Goal: Information Seeking & Learning: Learn about a topic

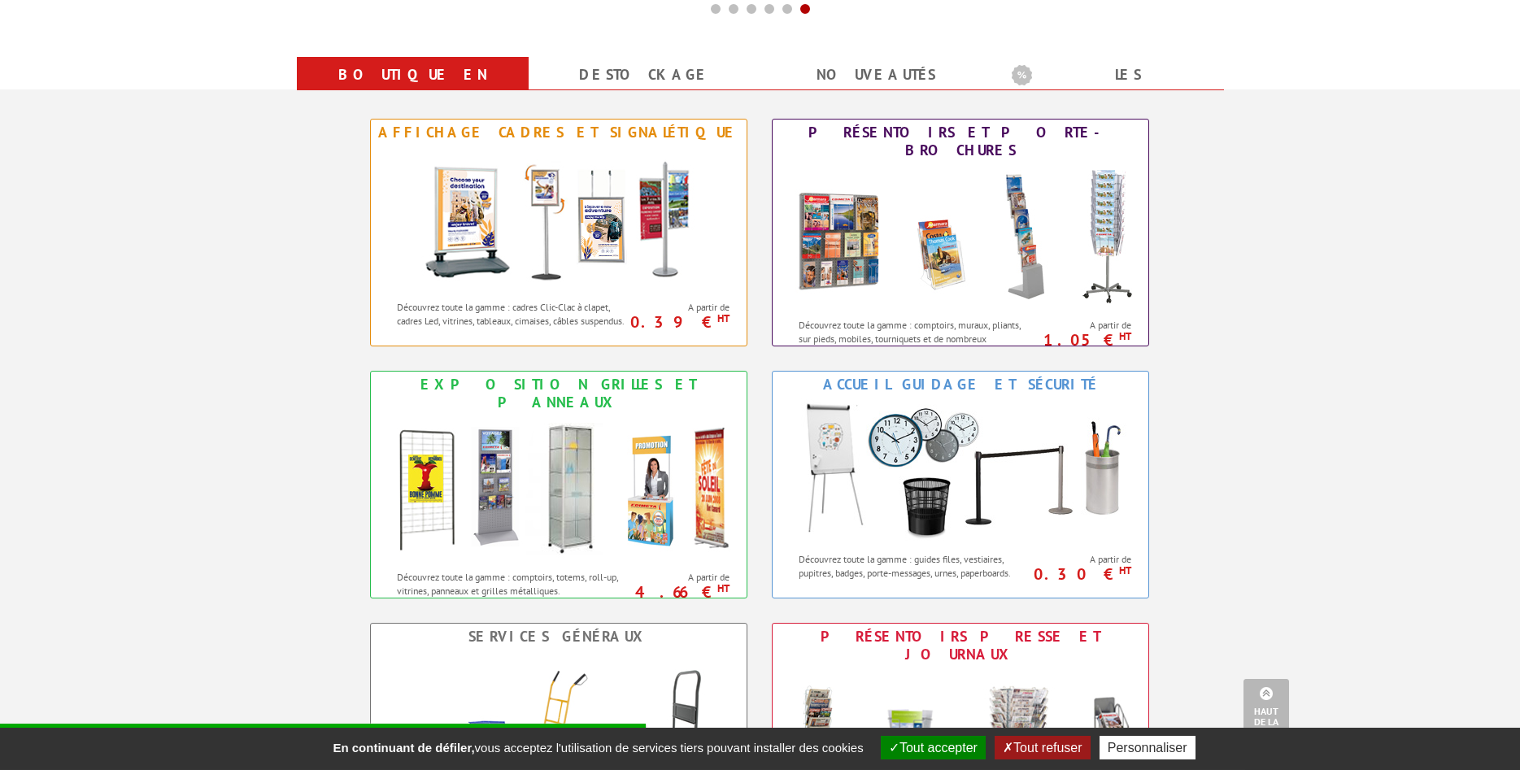
scroll to position [581, 0]
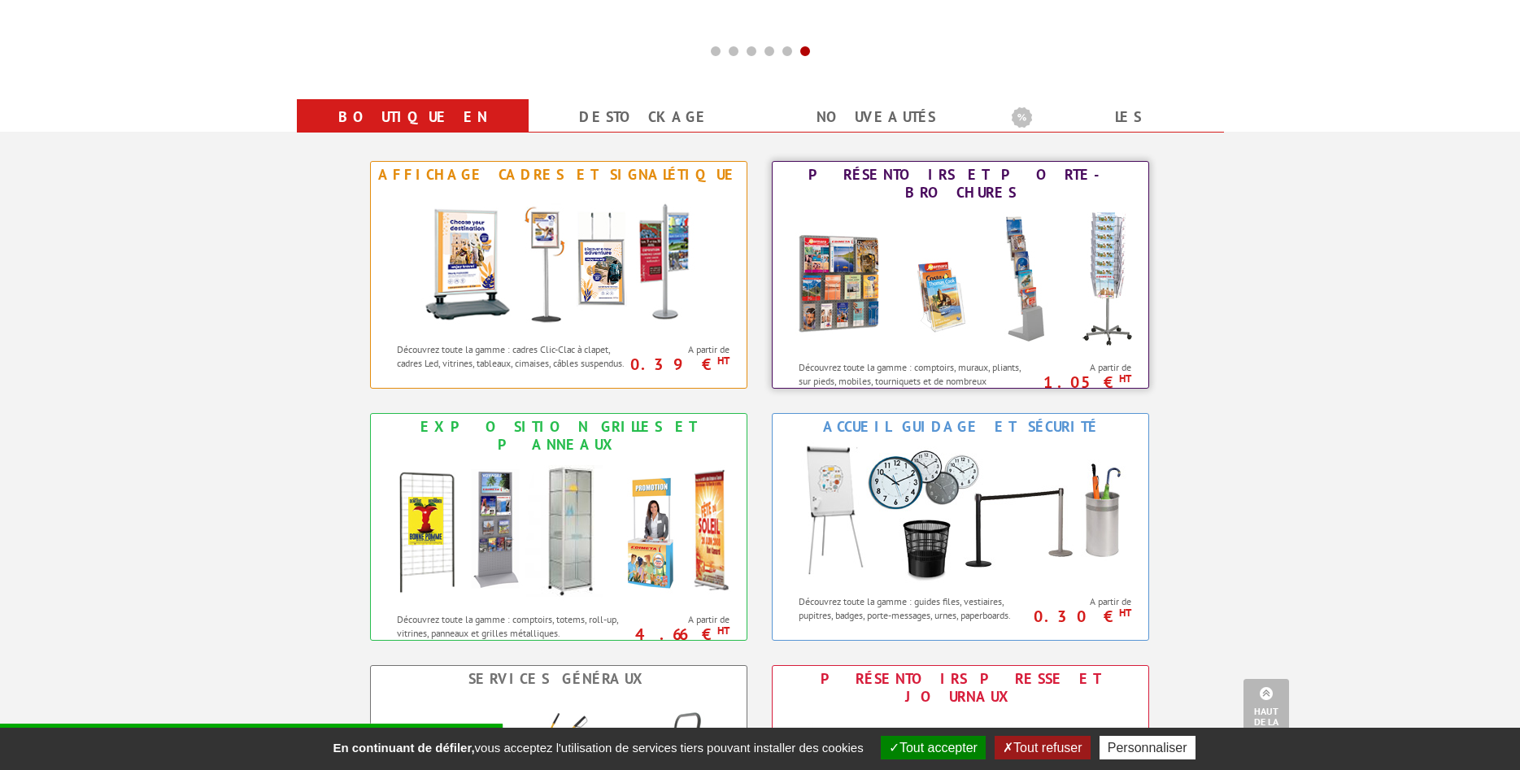
click at [1031, 302] on img at bounding box center [960, 279] width 358 height 146
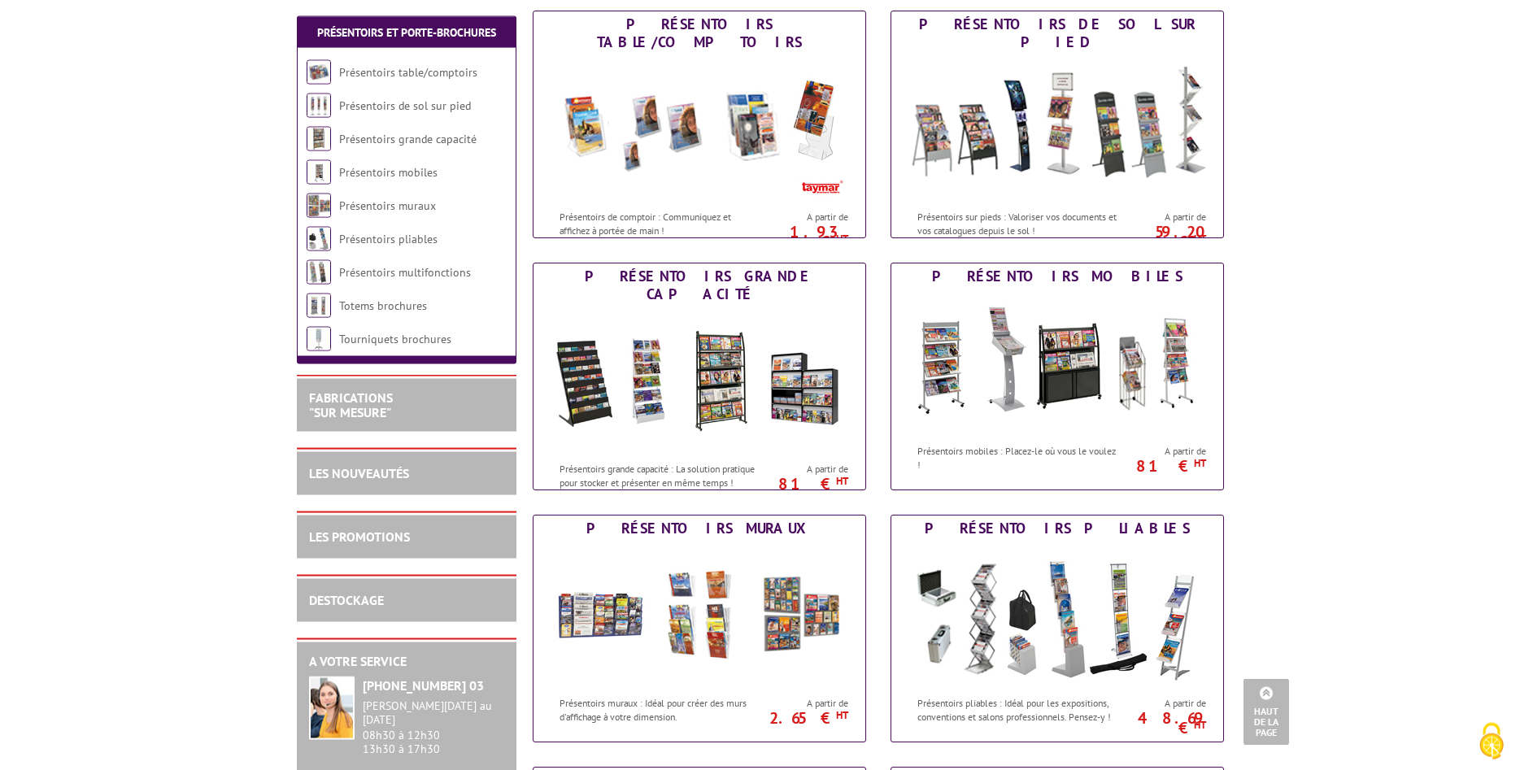
scroll to position [166, 0]
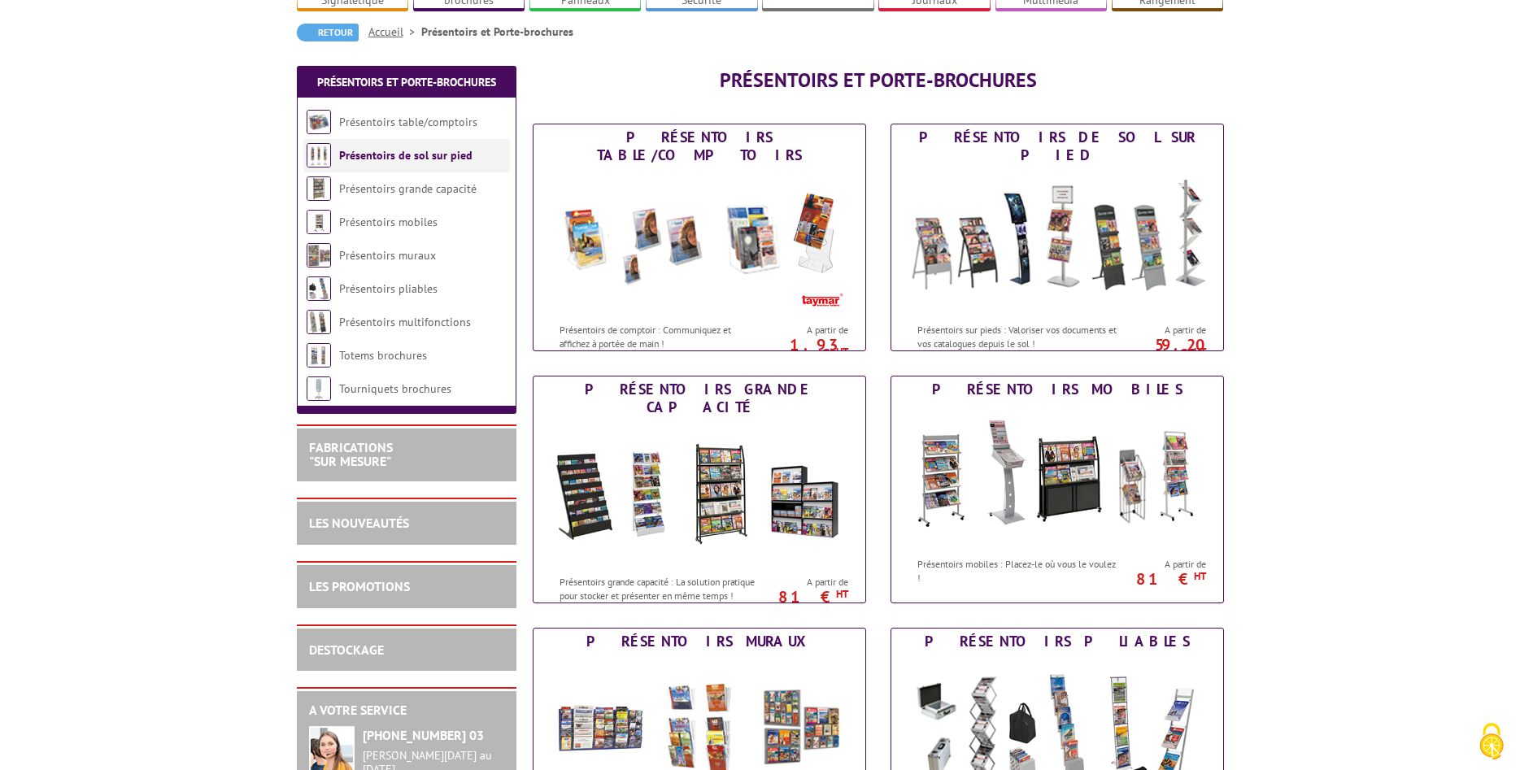
click at [424, 148] on link "Présentoirs de sol sur pied" at bounding box center [405, 155] width 133 height 15
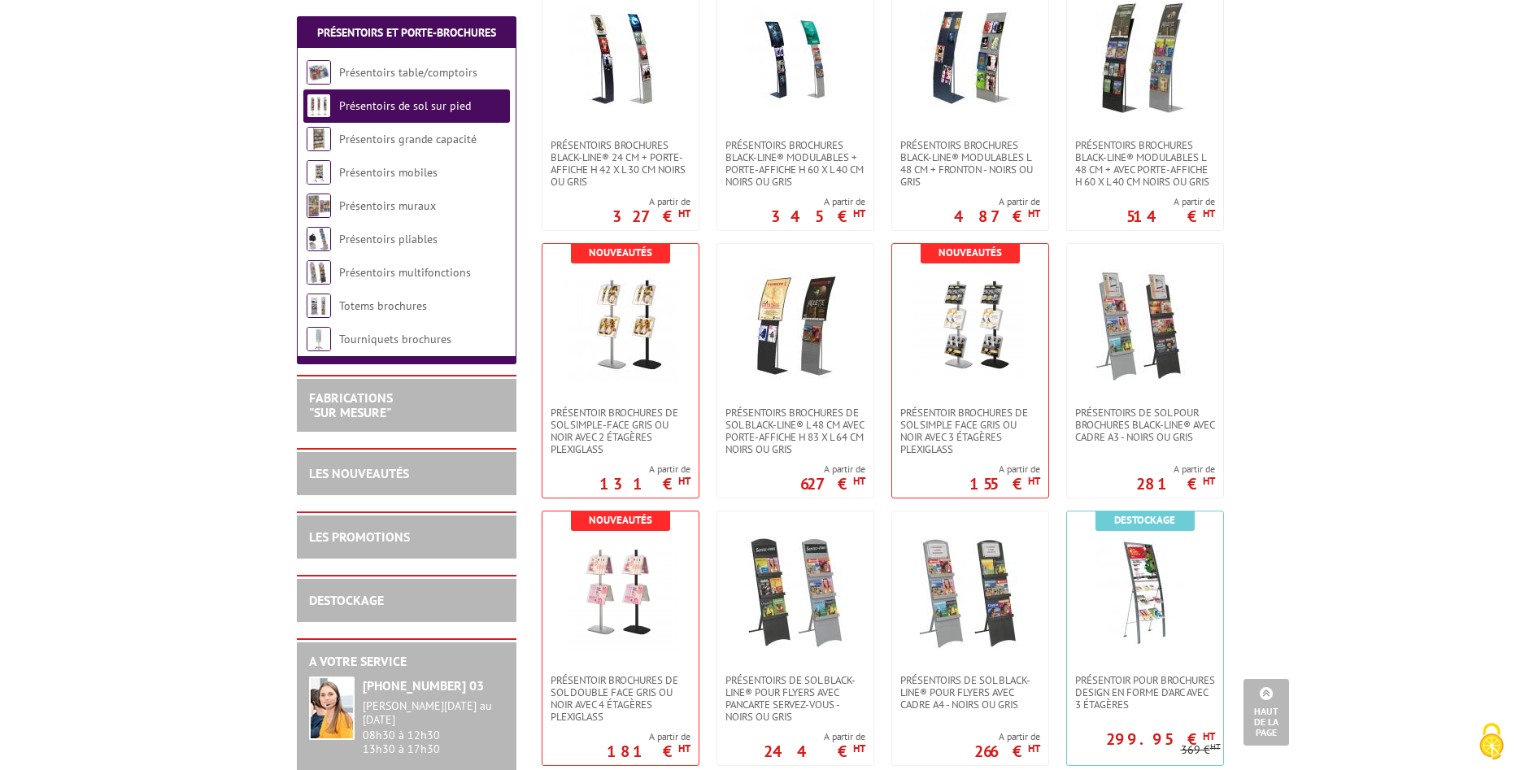
scroll to position [2156, 0]
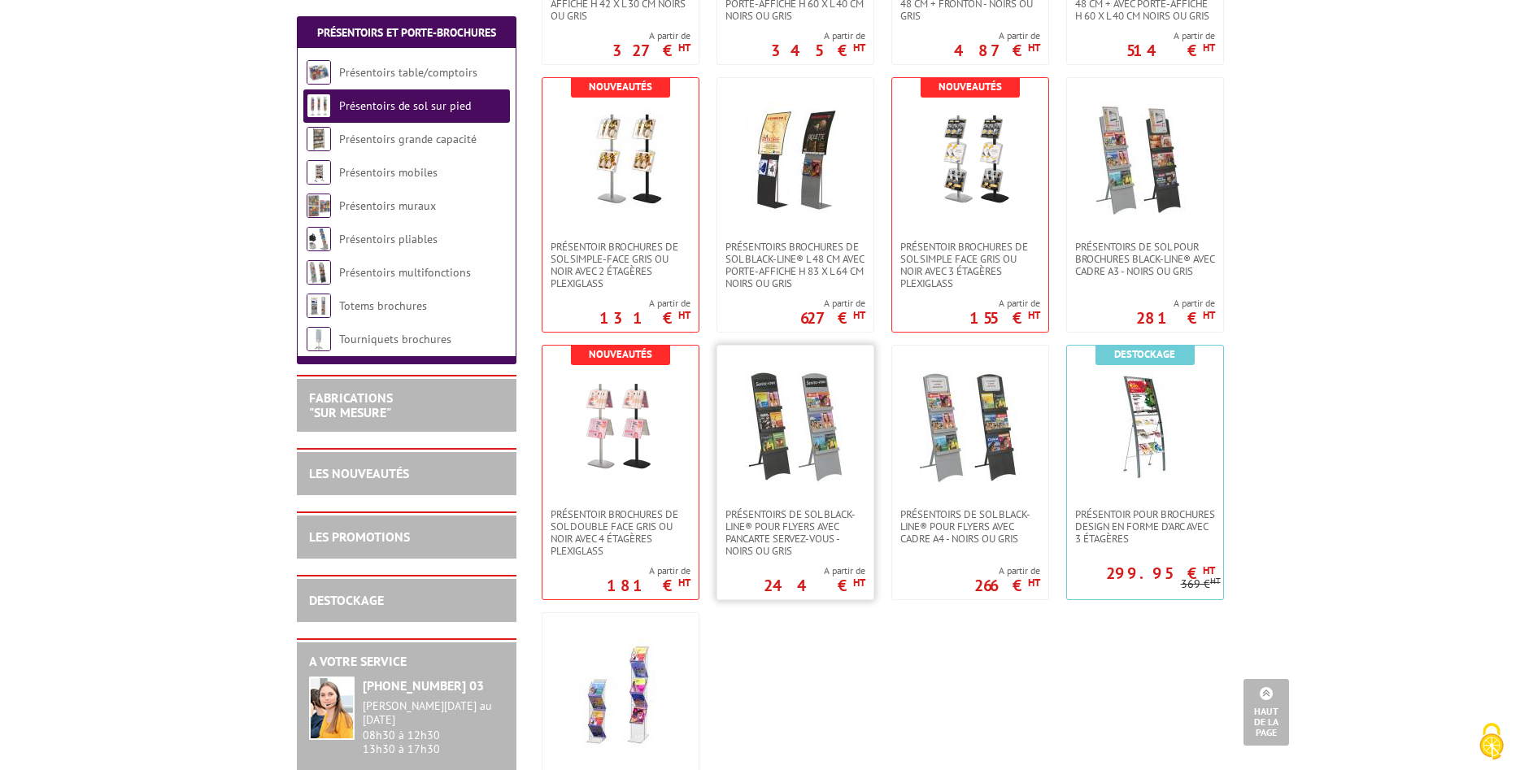
click at [790, 463] on img at bounding box center [795, 427] width 114 height 114
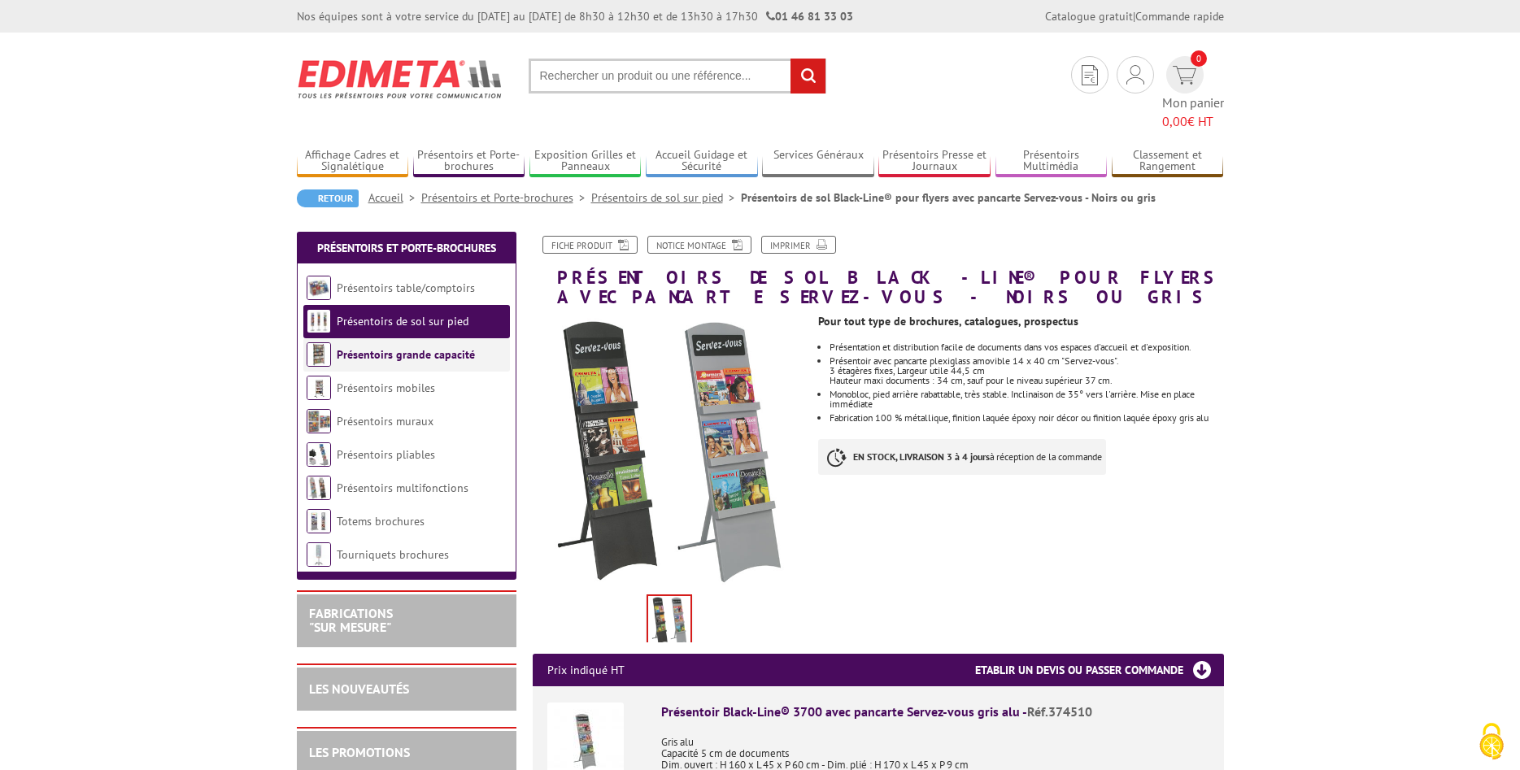
click at [402, 344] on li "Présentoirs grande capacité" at bounding box center [406, 354] width 207 height 33
click at [407, 347] on link "Présentoirs grande capacité" at bounding box center [406, 354] width 138 height 15
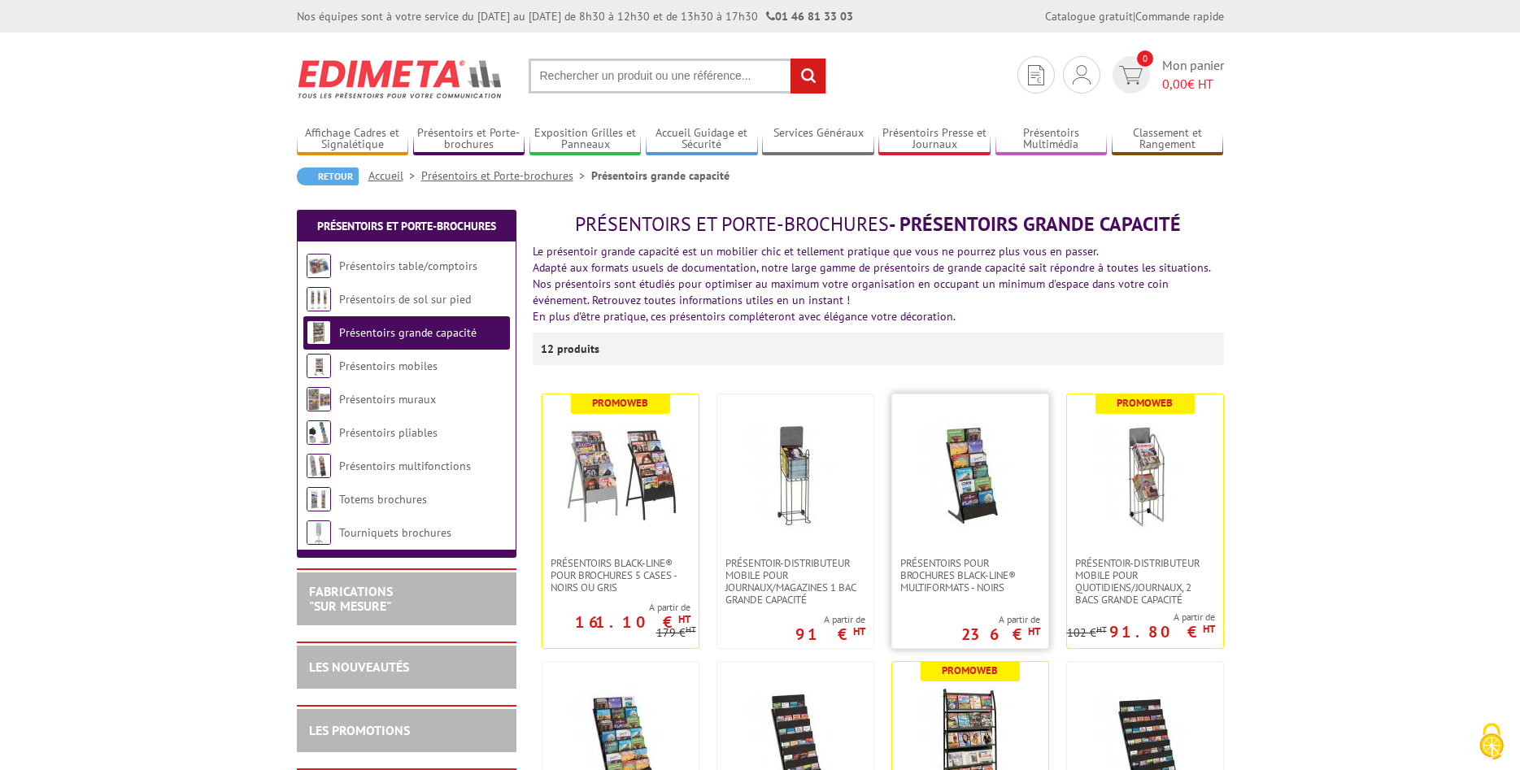
click at [961, 505] on img at bounding box center [970, 476] width 114 height 114
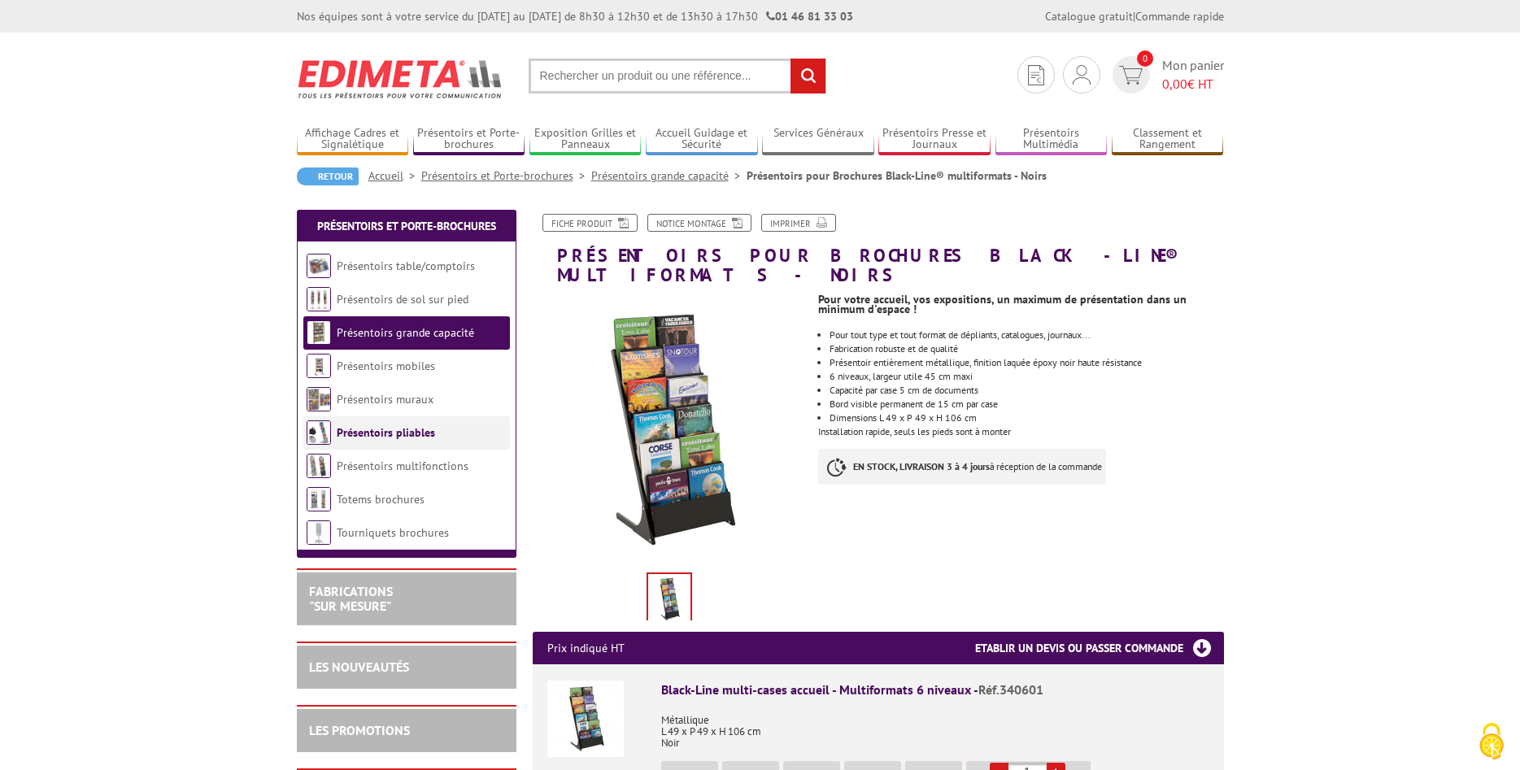
click at [395, 433] on link "Présentoirs pliables" at bounding box center [386, 432] width 98 height 15
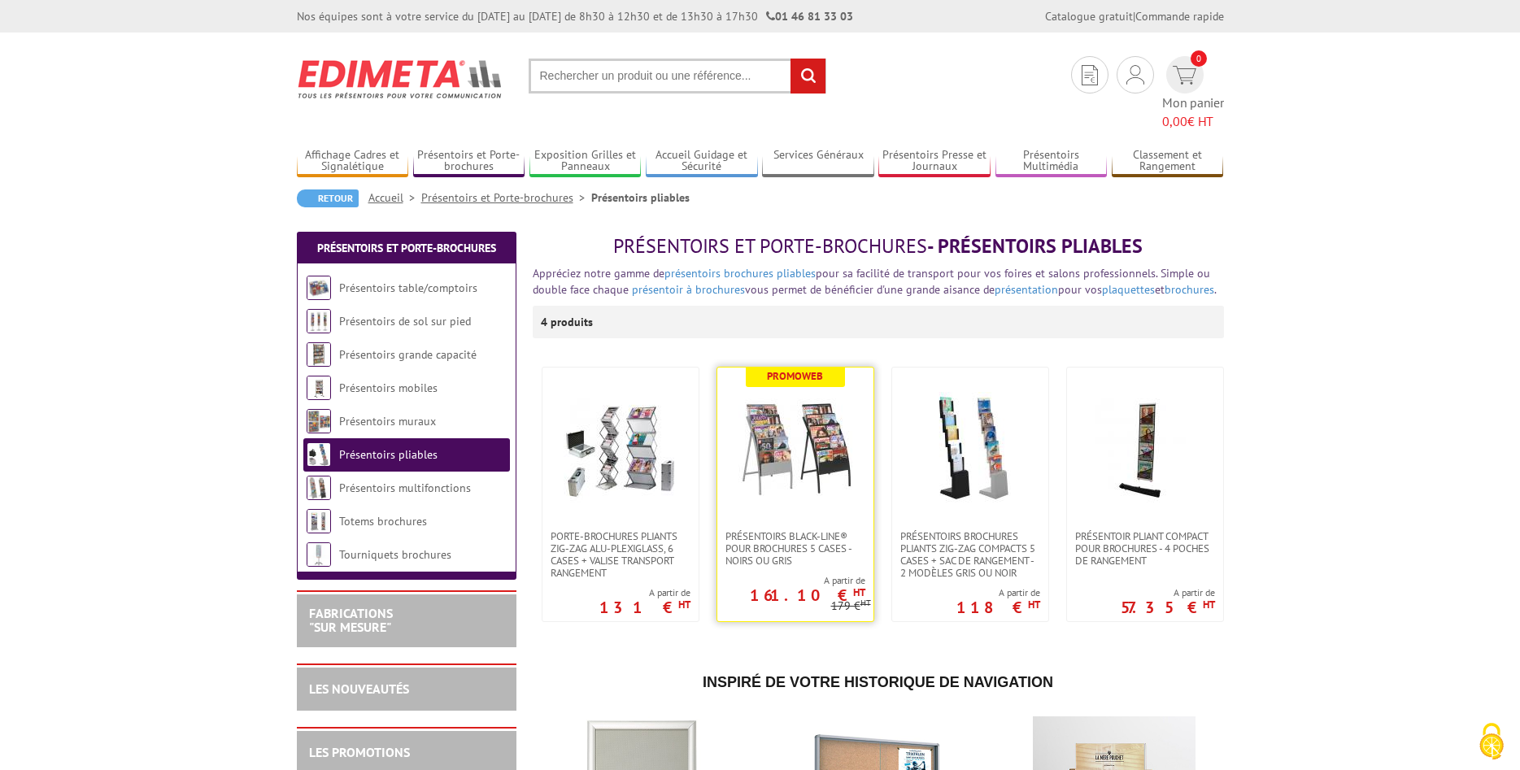
click at [795, 431] on img at bounding box center [795, 449] width 114 height 114
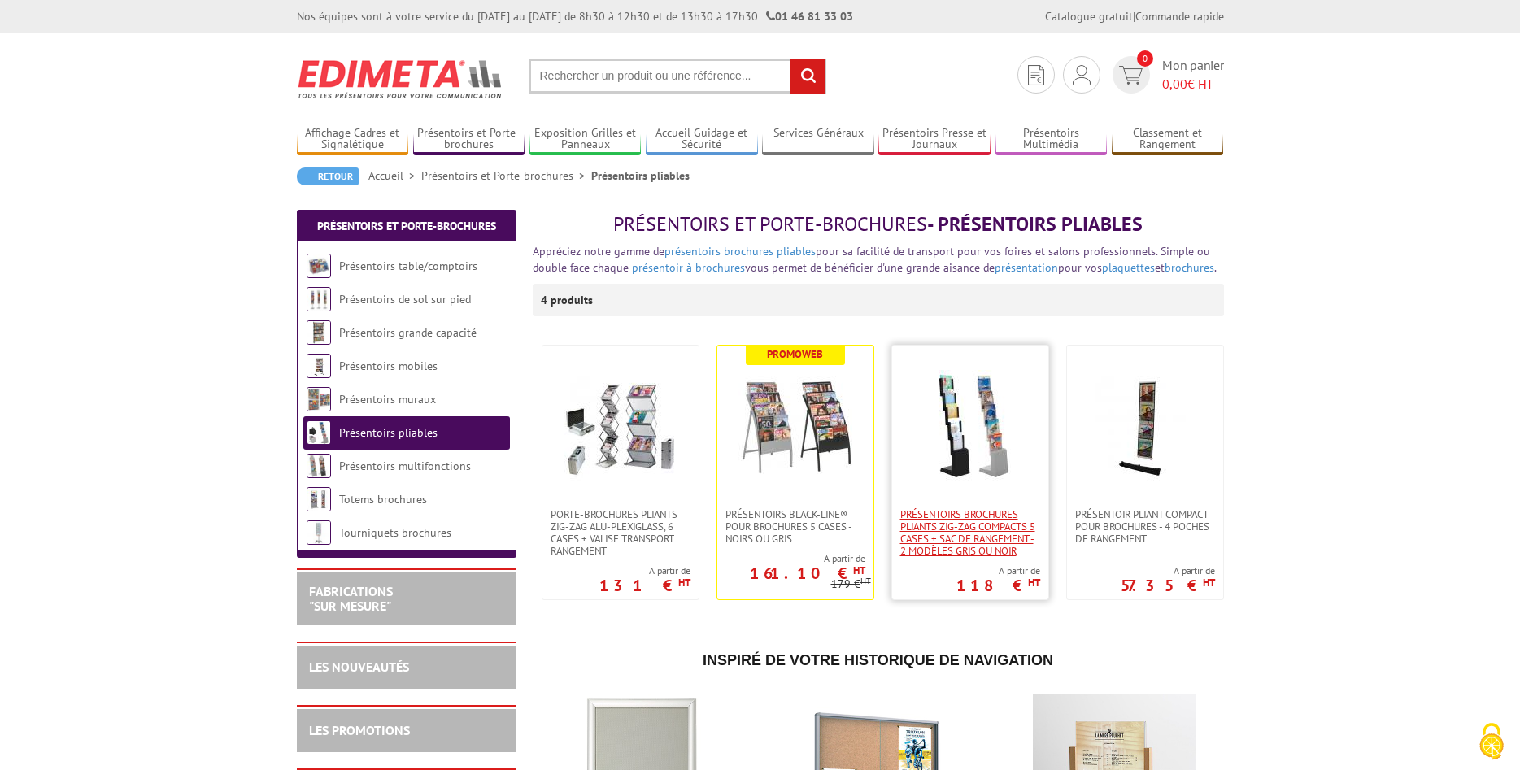
click at [981, 539] on span "Présentoirs brochures pliants Zig-Zag compacts 5 cases + sac de rangement - 2 M…" at bounding box center [970, 532] width 140 height 49
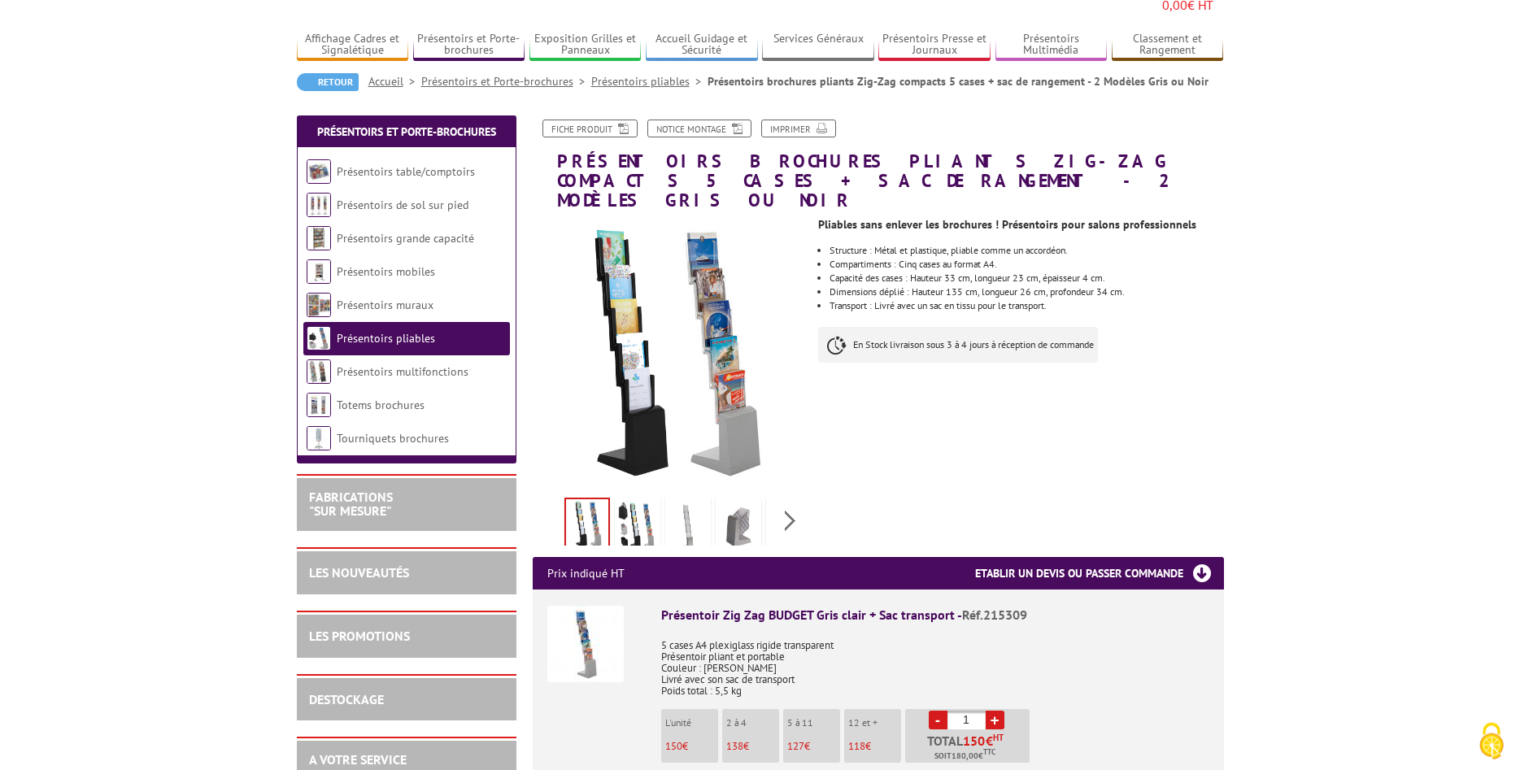
scroll to position [166, 0]
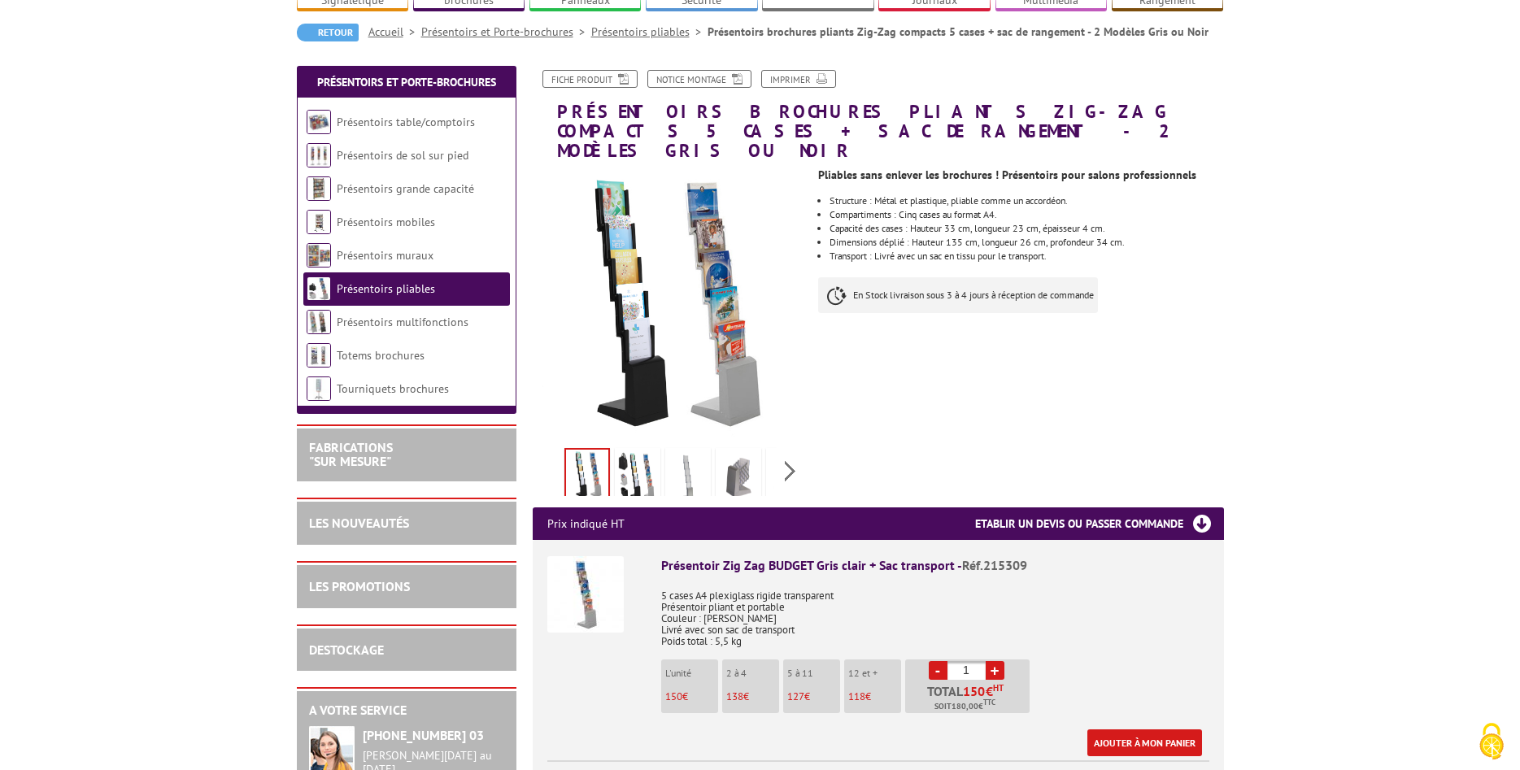
click at [642, 451] on img at bounding box center [637, 476] width 39 height 50
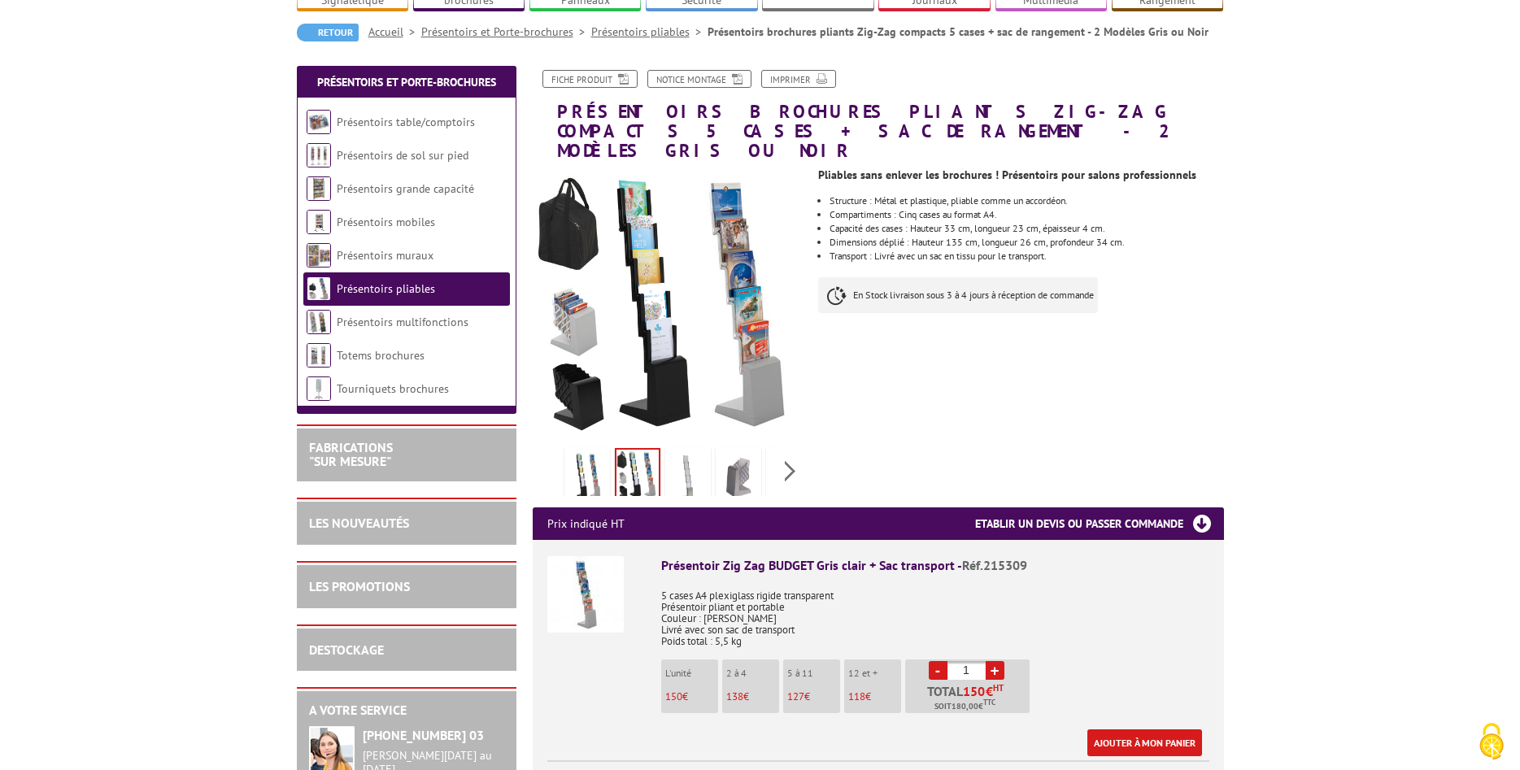
click at [689, 451] on img at bounding box center [687, 476] width 39 height 50
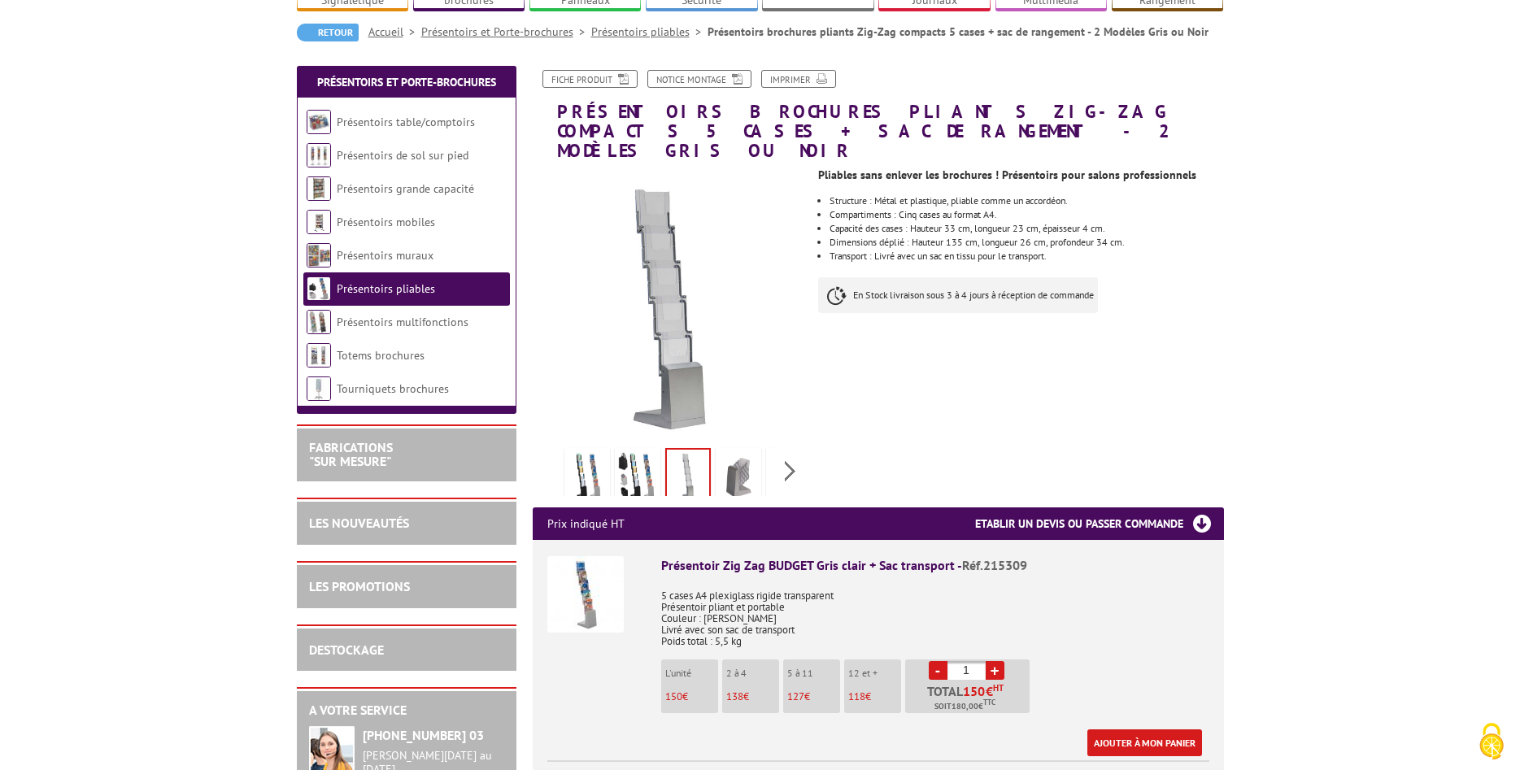
click at [741, 451] on img at bounding box center [738, 476] width 39 height 50
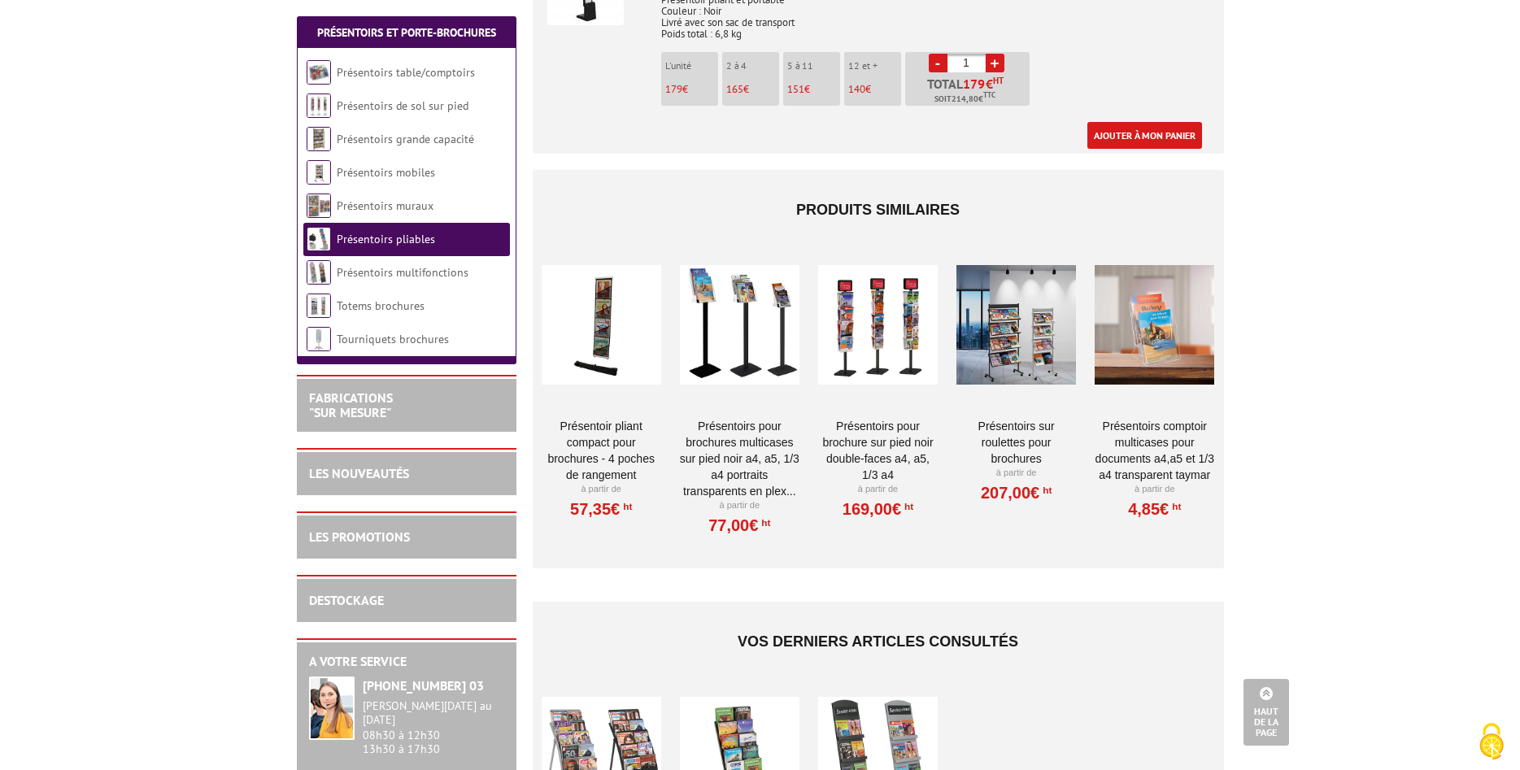
scroll to position [581, 0]
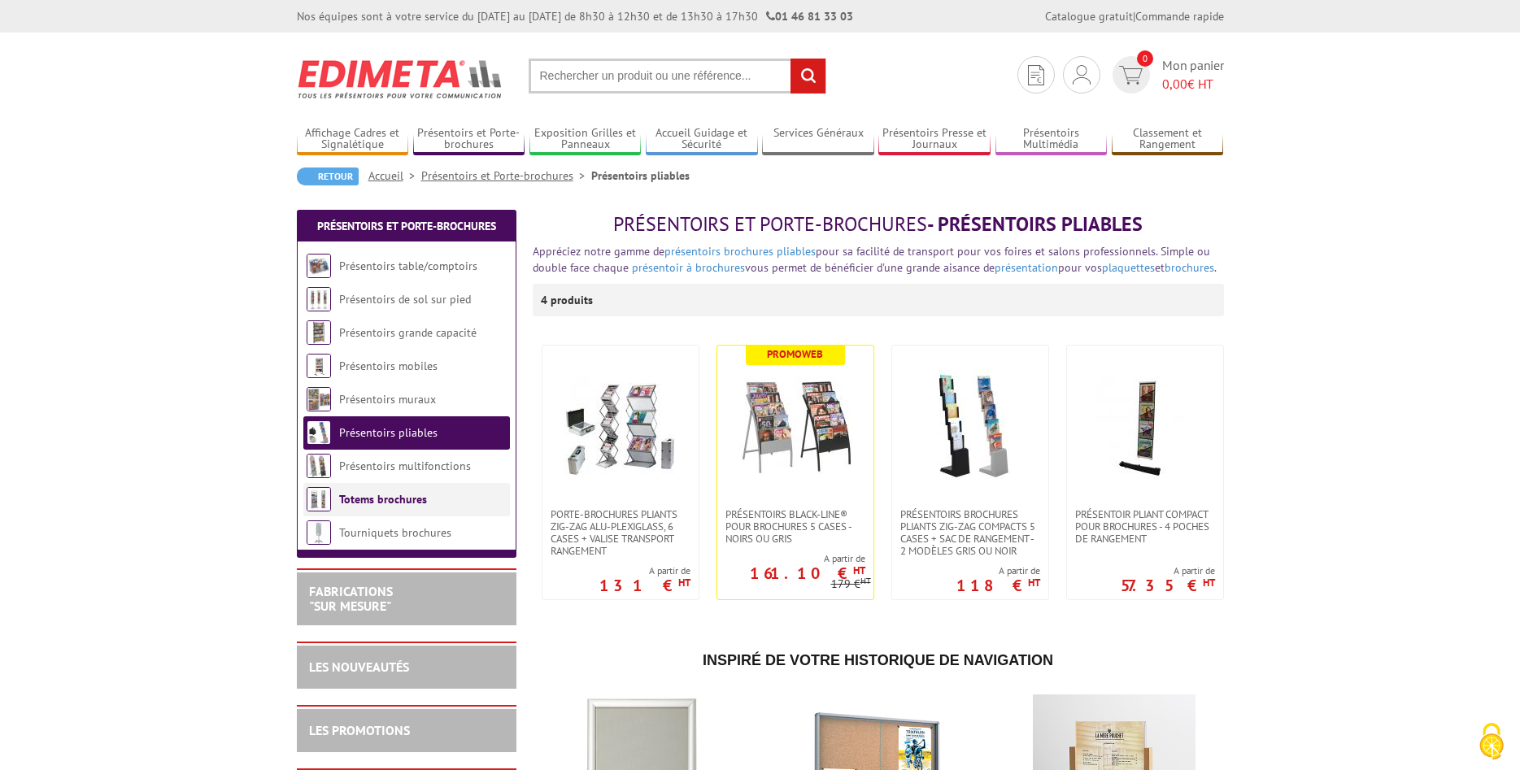
click at [394, 493] on link "Totems brochures" at bounding box center [383, 499] width 88 height 15
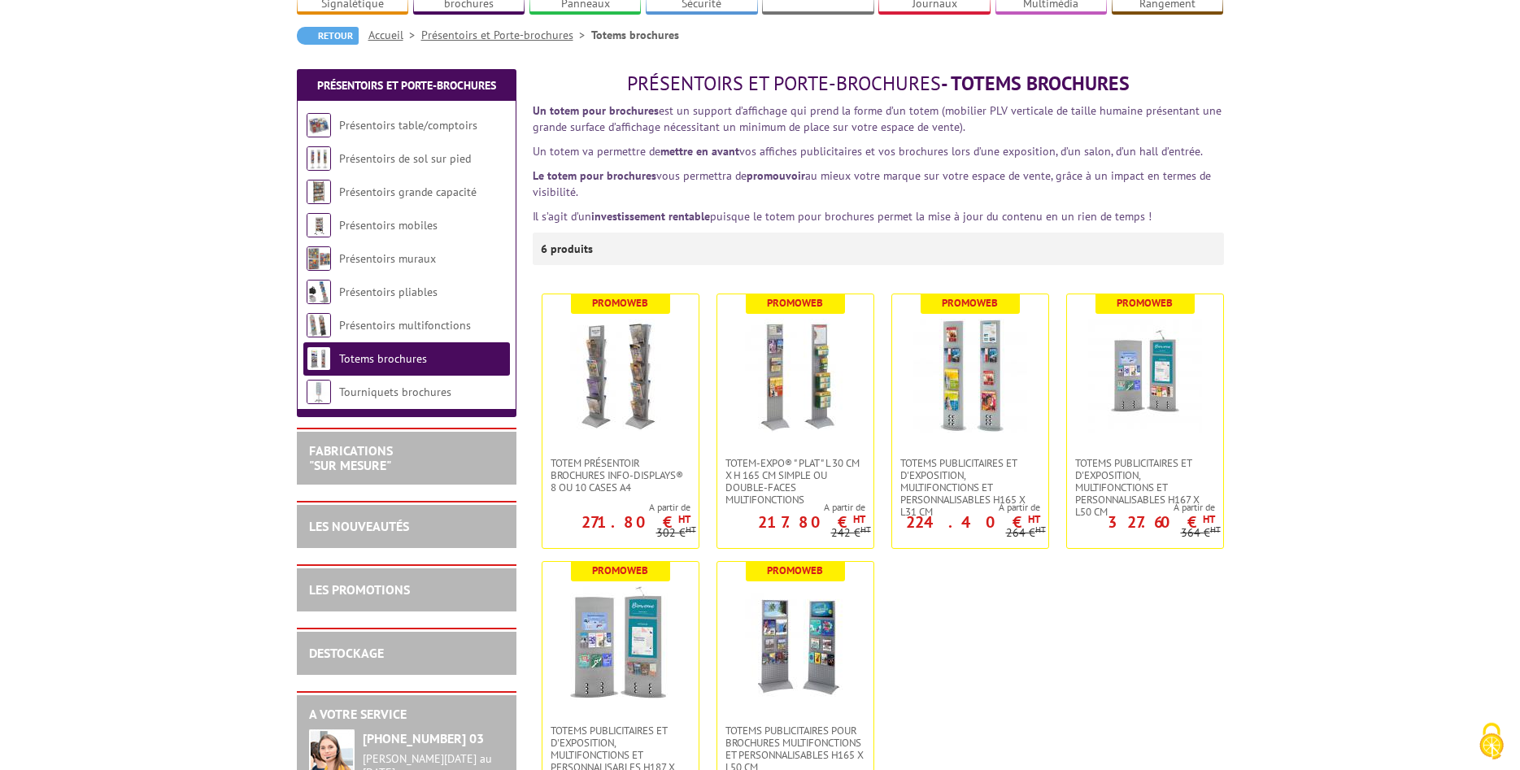
scroll to position [166, 0]
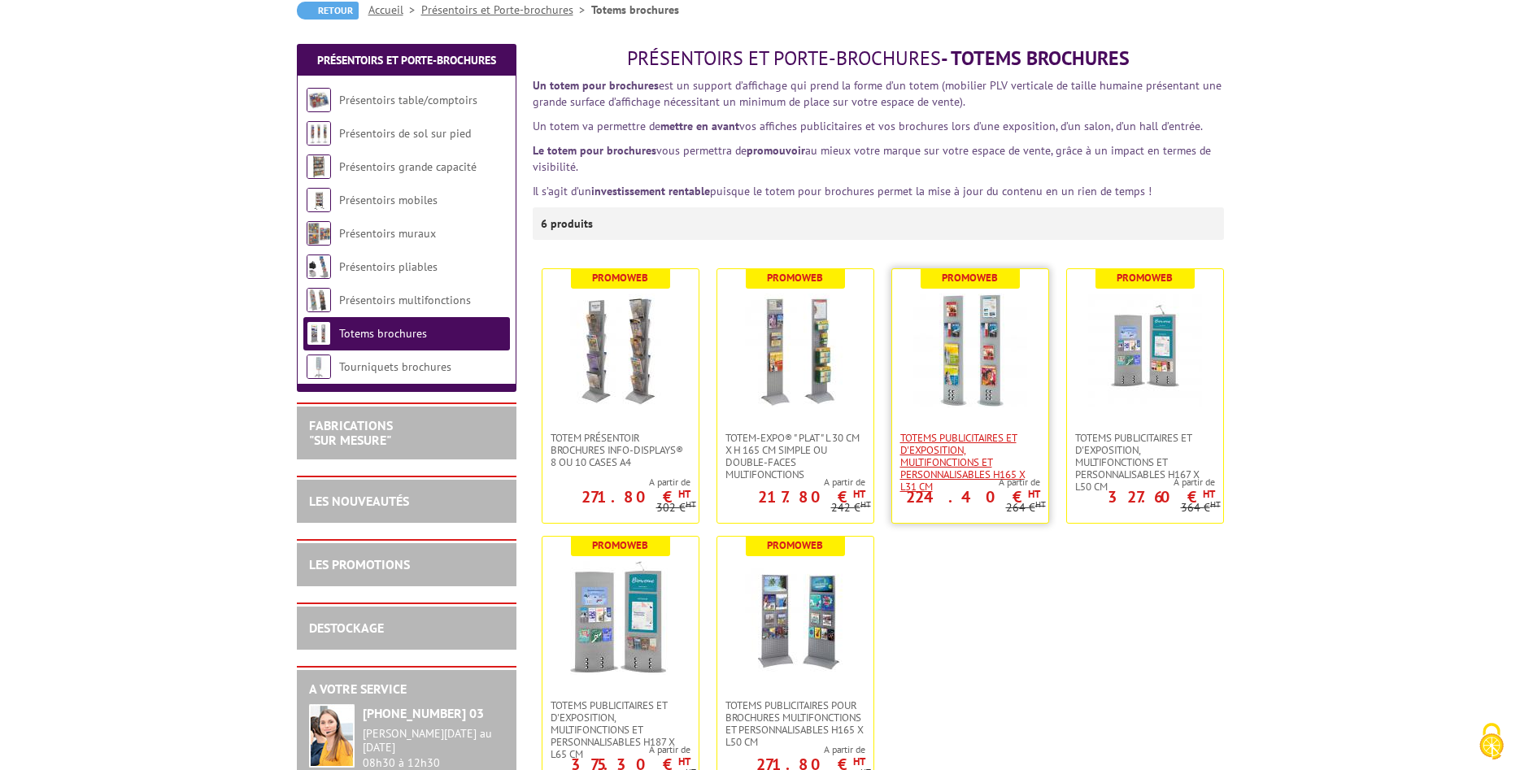
click at [987, 432] on span "Totems publicitaires et d'exposition, multifonctions et personnalisables H165 X…" at bounding box center [970, 462] width 140 height 61
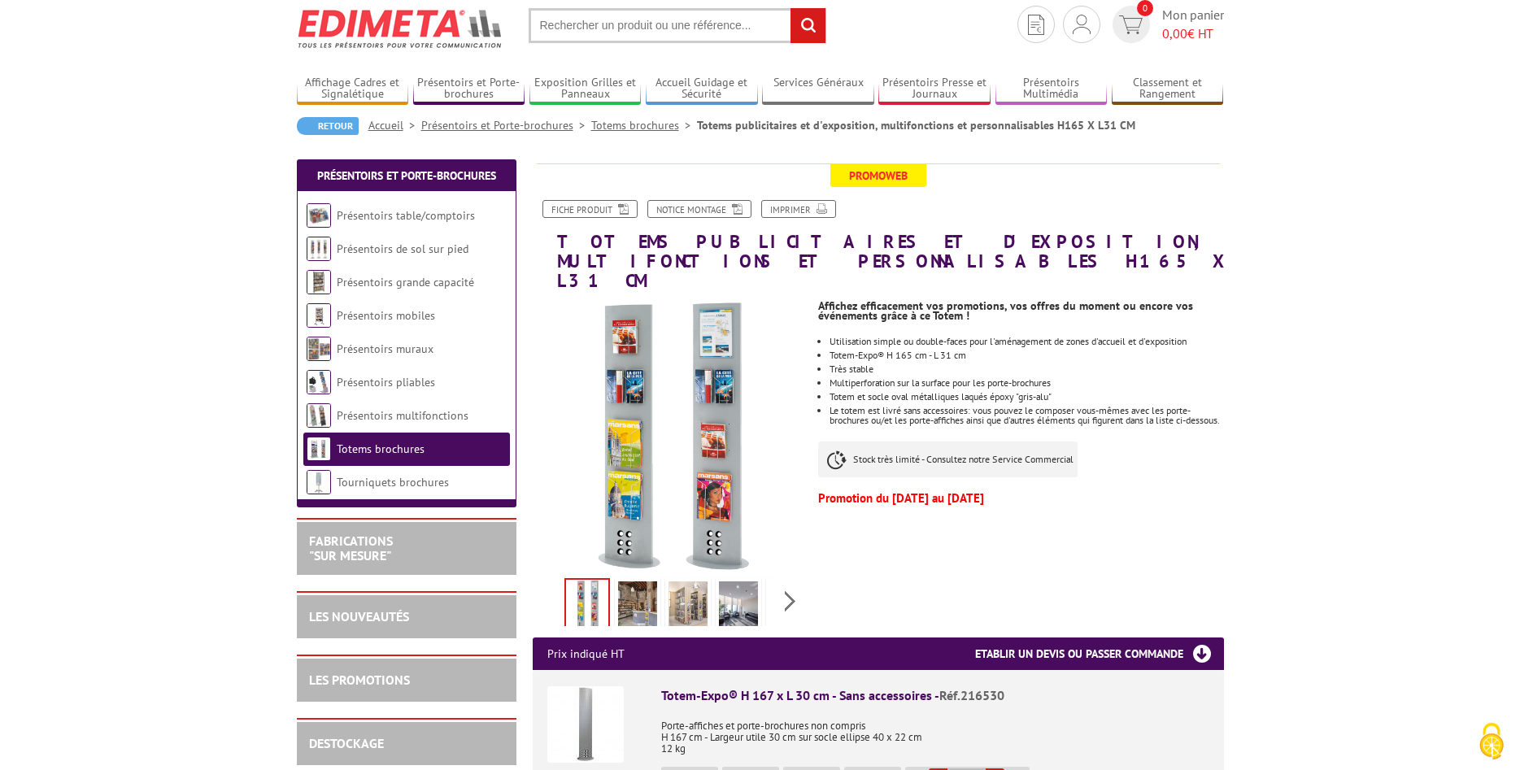
scroll to position [83, 0]
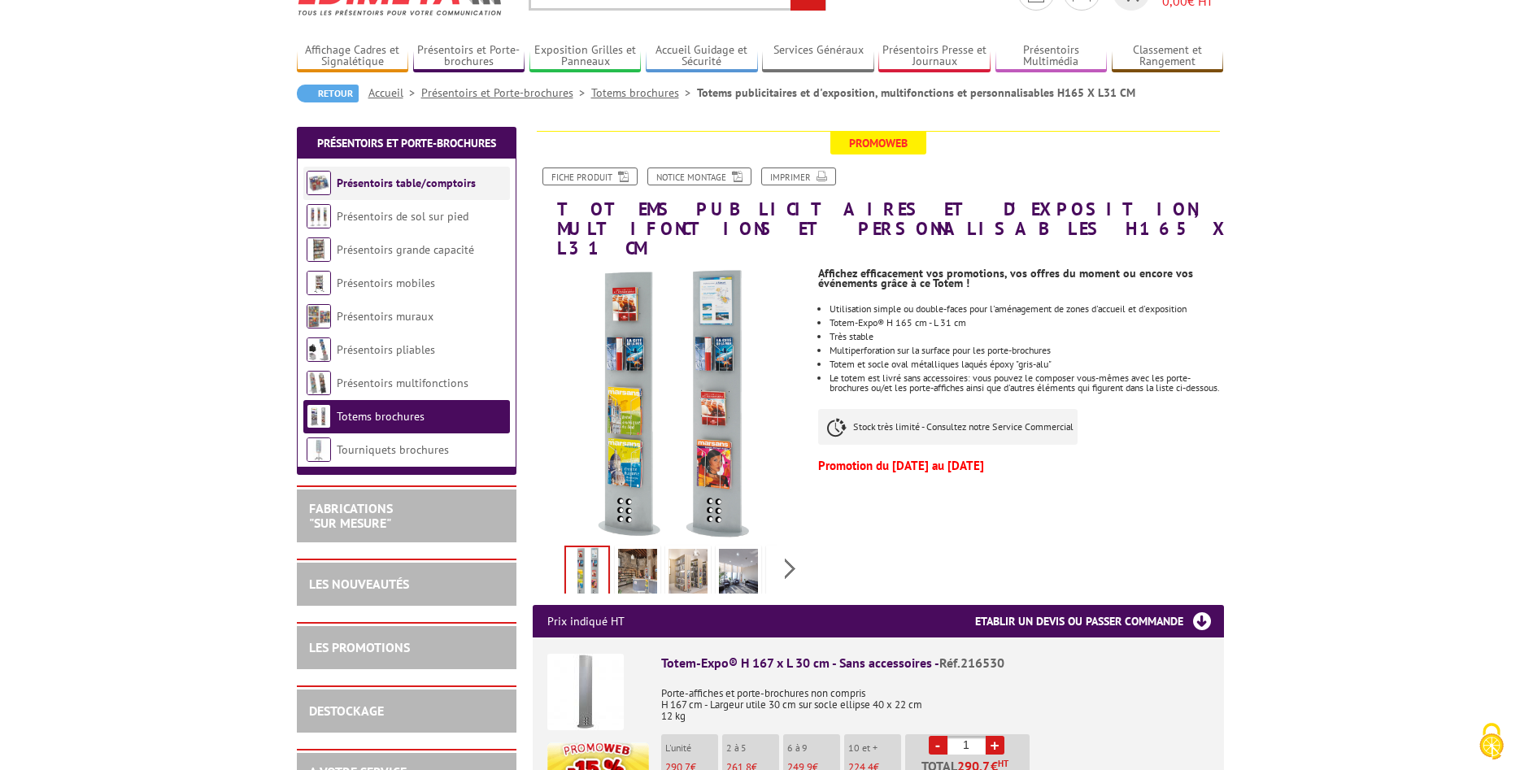
click at [425, 191] on li "Présentoirs table/comptoirs" at bounding box center [406, 183] width 207 height 33
click at [385, 187] on link "Présentoirs table/comptoirs" at bounding box center [406, 183] width 139 height 15
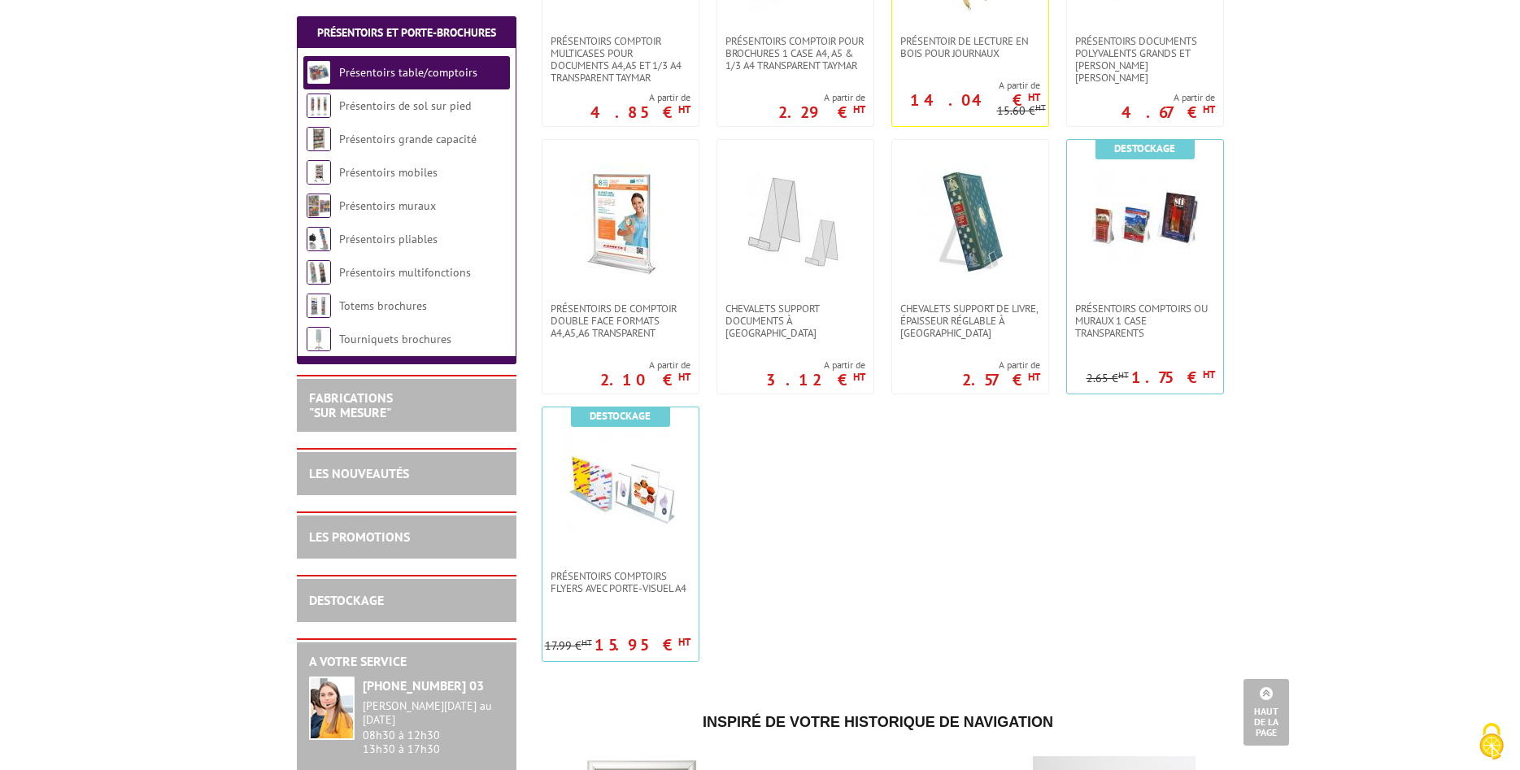
scroll to position [166, 0]
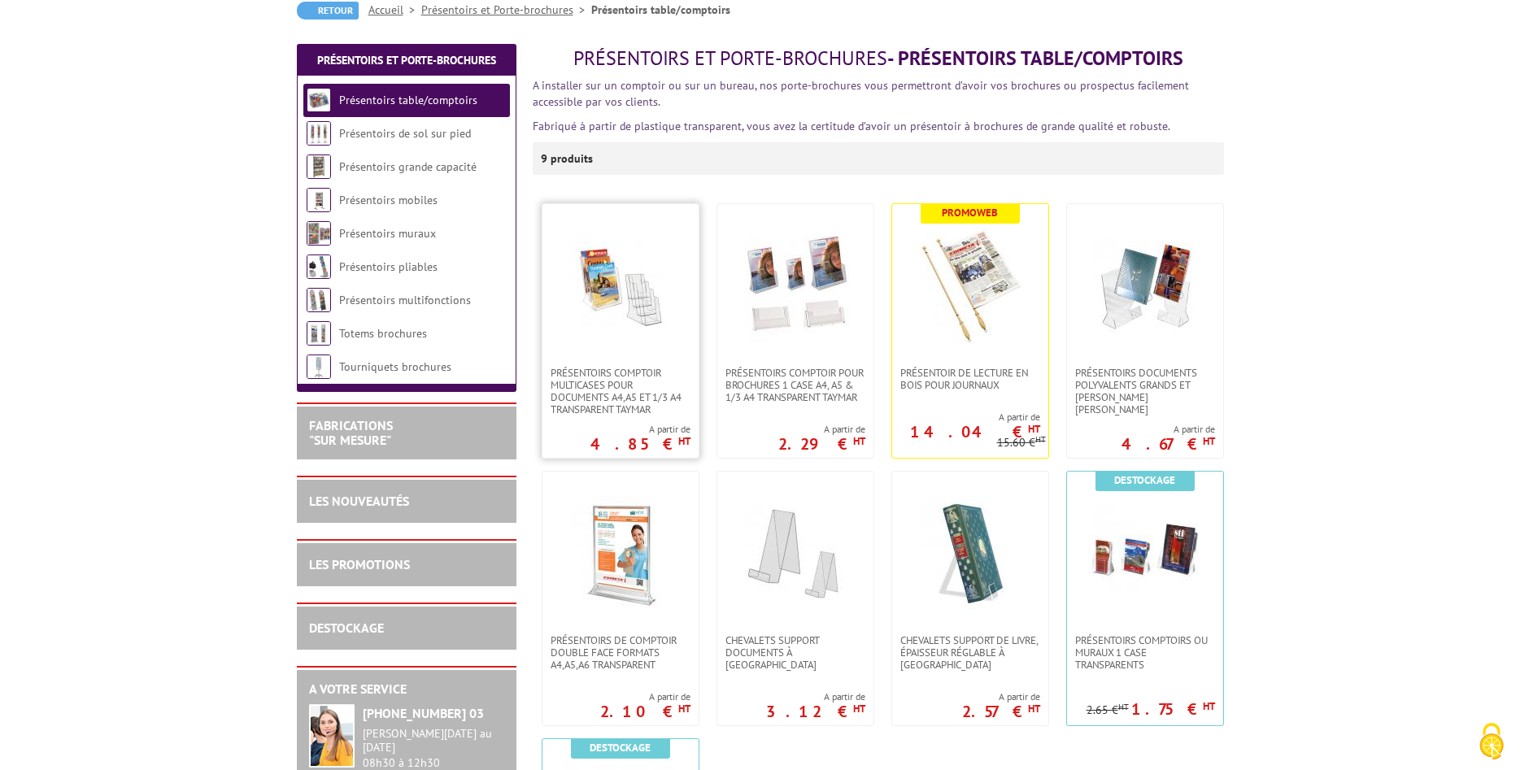
click at [628, 319] on img at bounding box center [621, 285] width 114 height 114
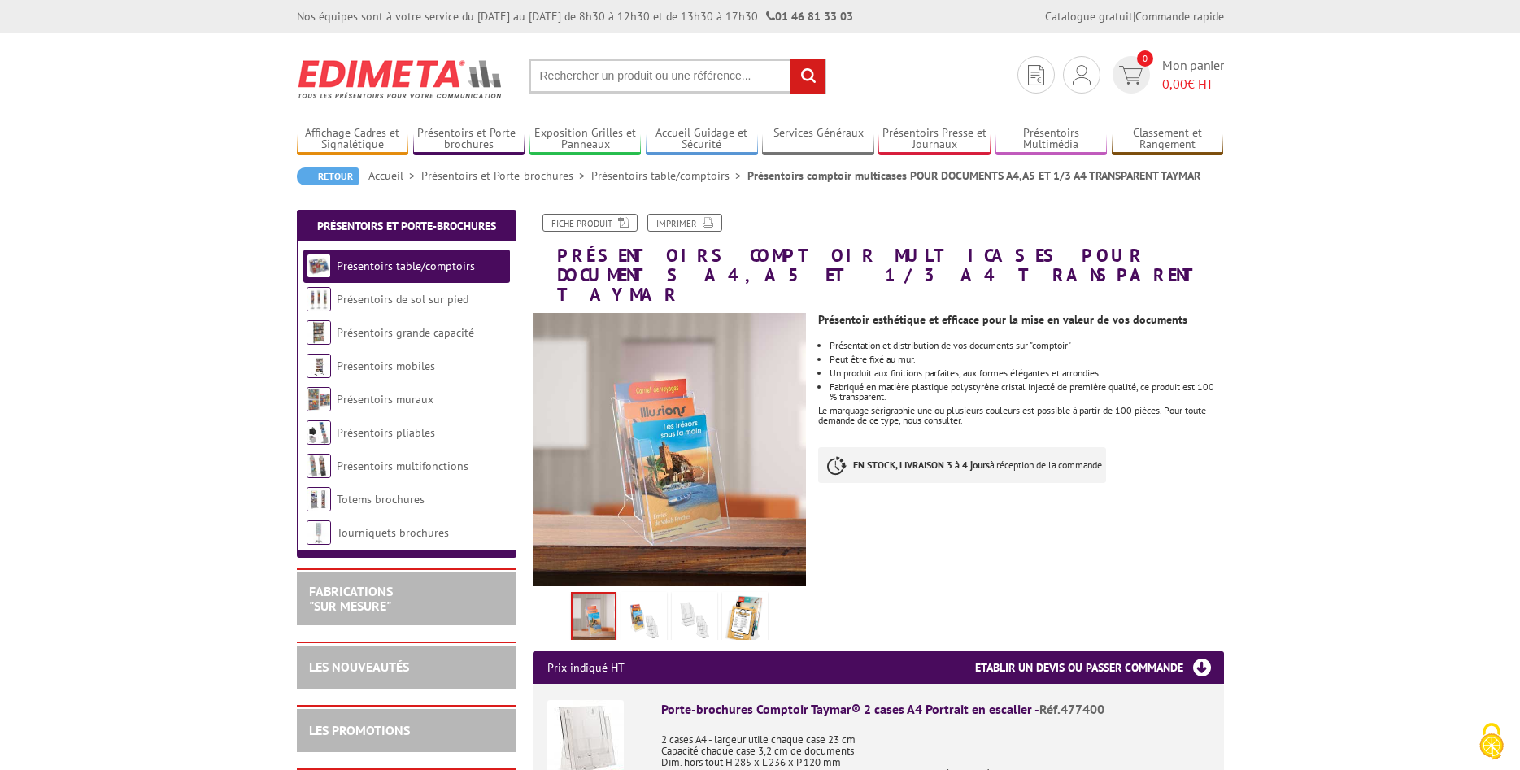
click at [642, 595] on img at bounding box center [644, 620] width 39 height 50
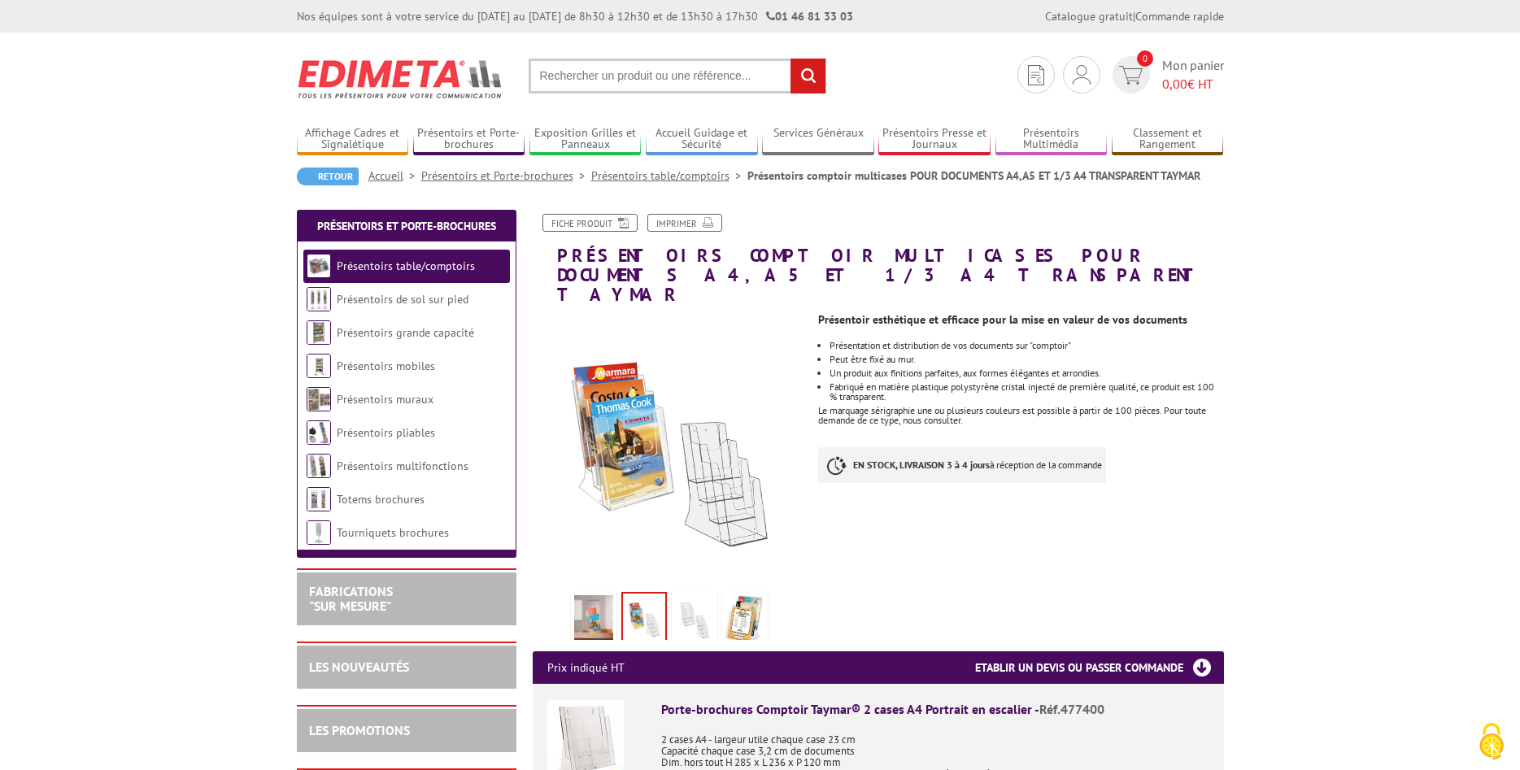
click at [685, 595] on img at bounding box center [694, 620] width 39 height 50
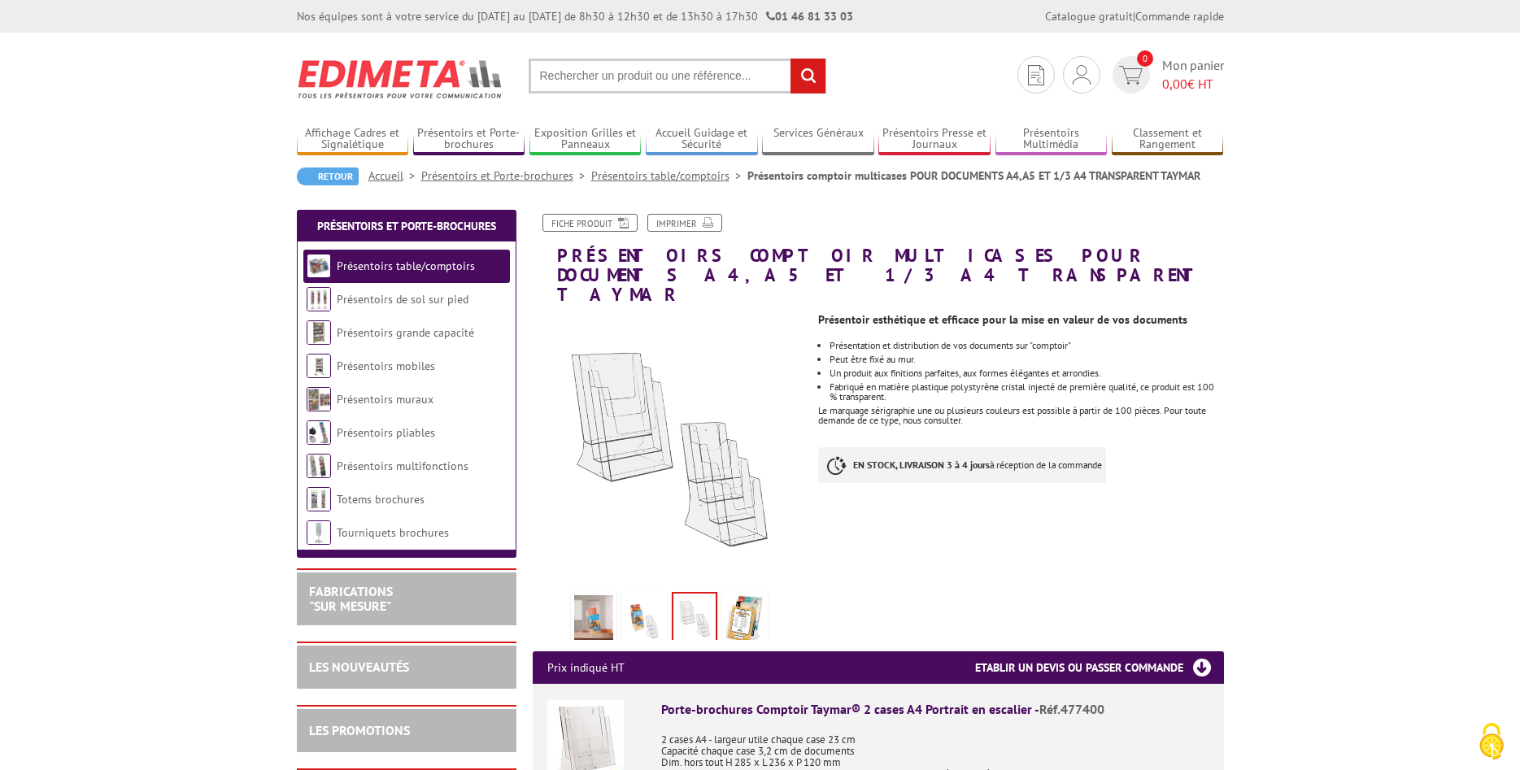
click at [743, 599] on img at bounding box center [744, 620] width 39 height 50
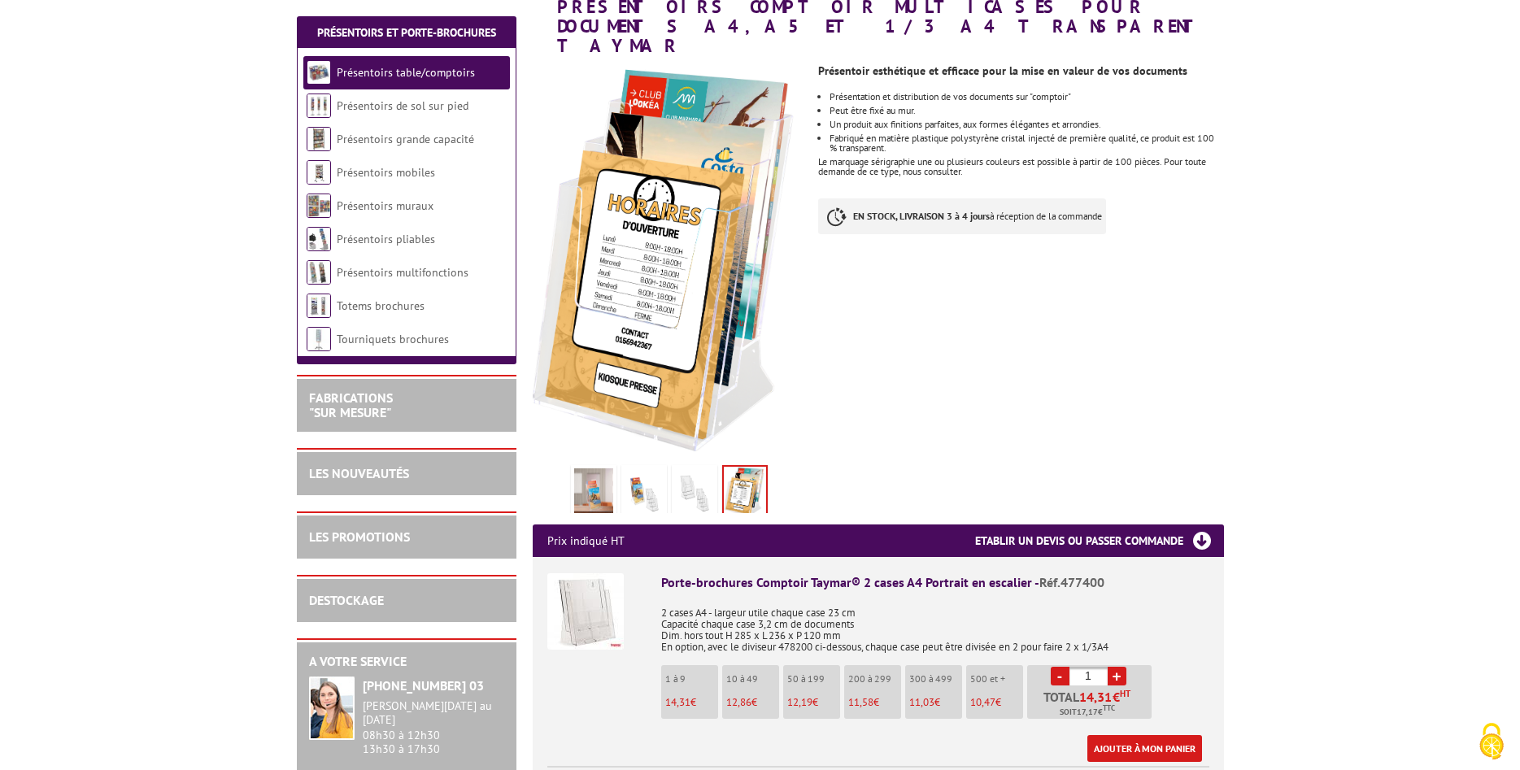
scroll to position [83, 0]
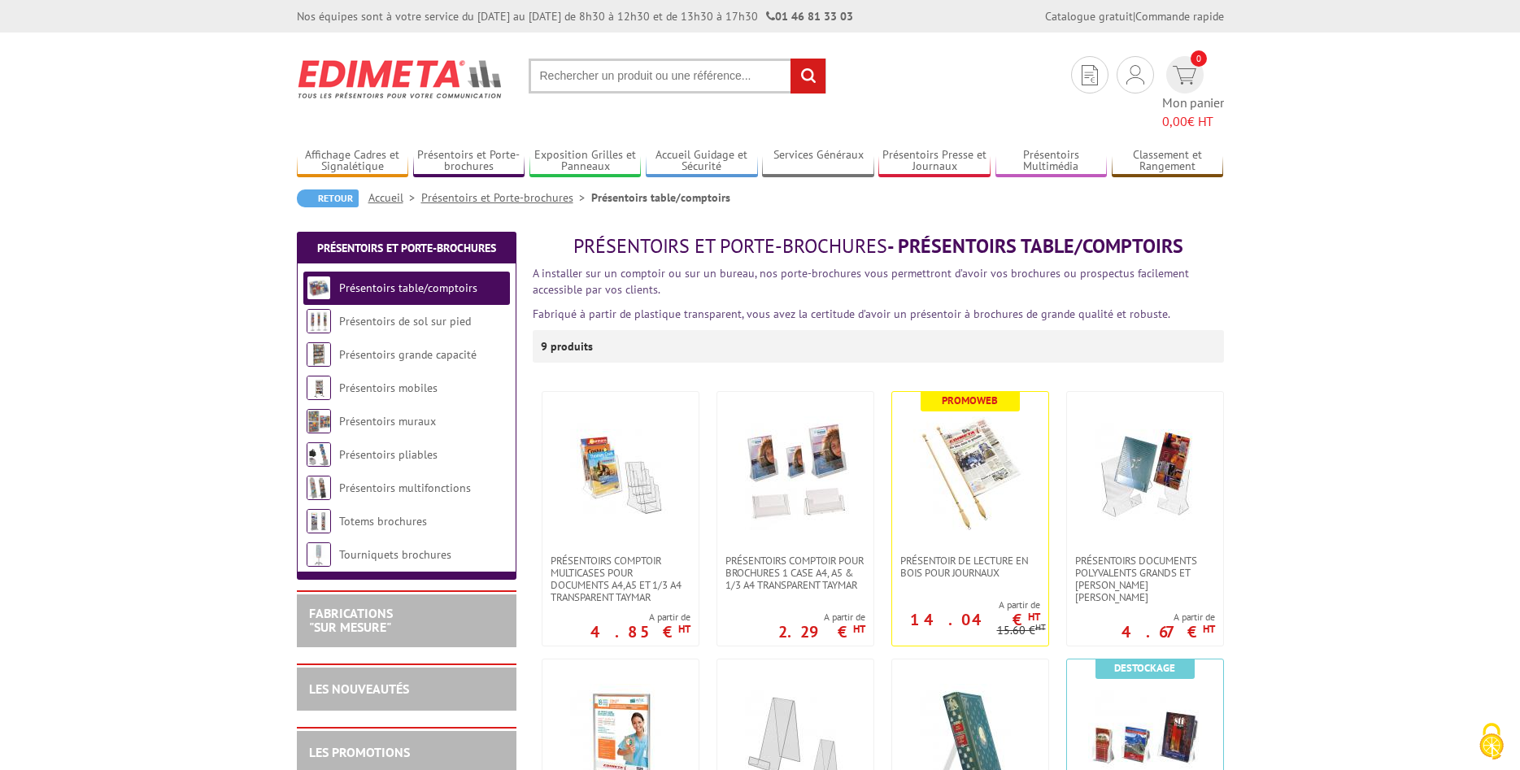
scroll to position [166, 0]
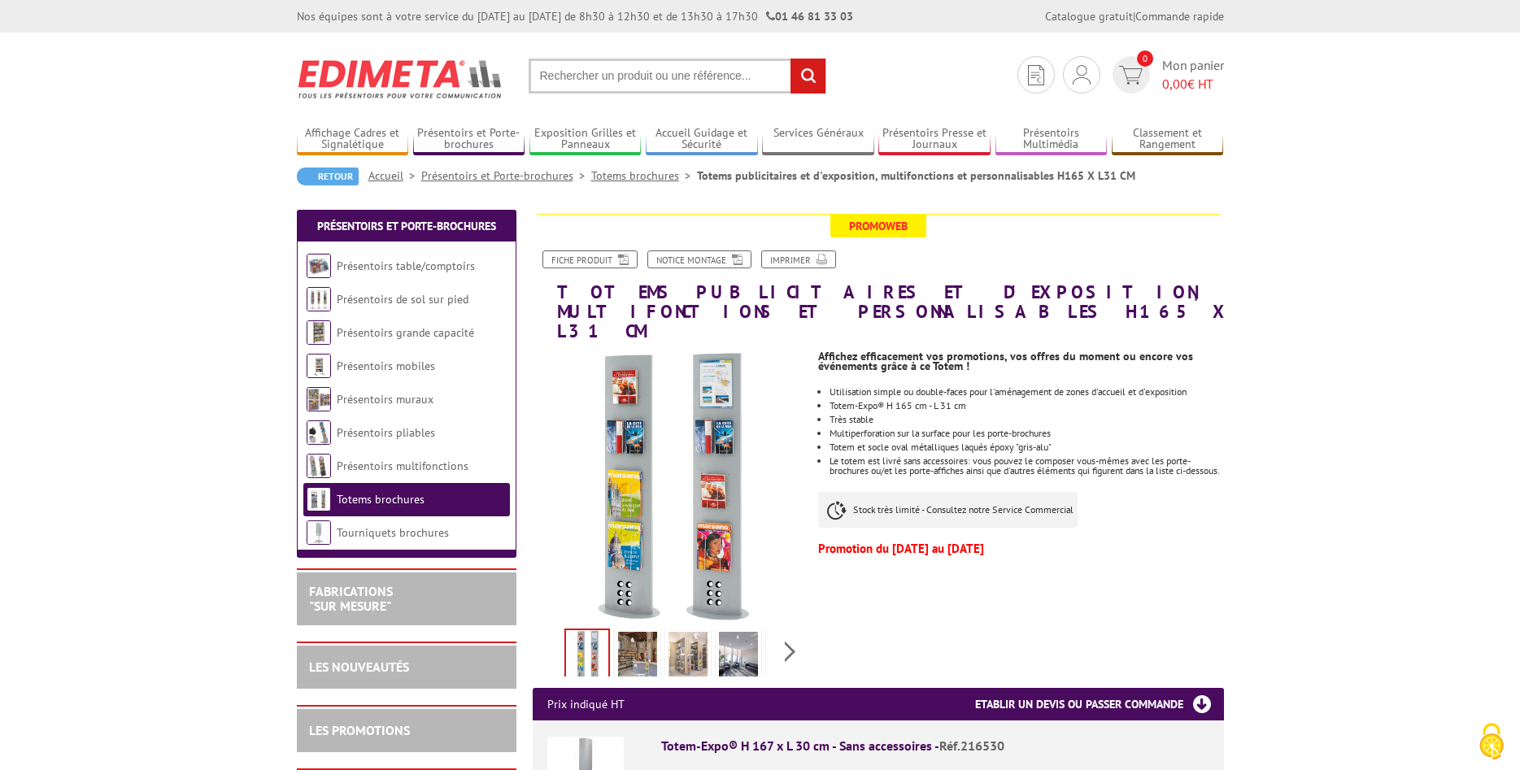
scroll to position [83, 0]
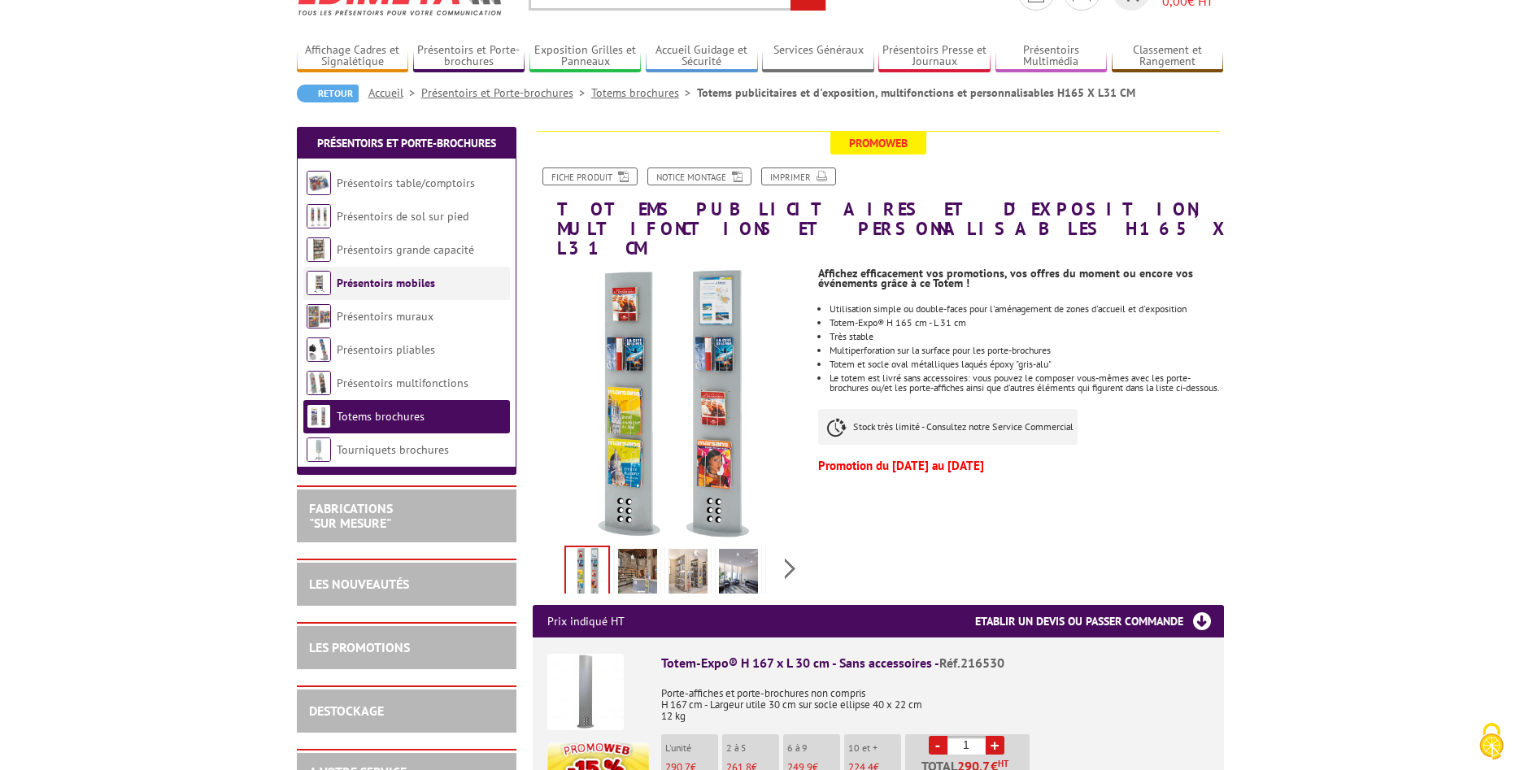
click at [388, 288] on link "Présentoirs mobiles" at bounding box center [386, 283] width 98 height 15
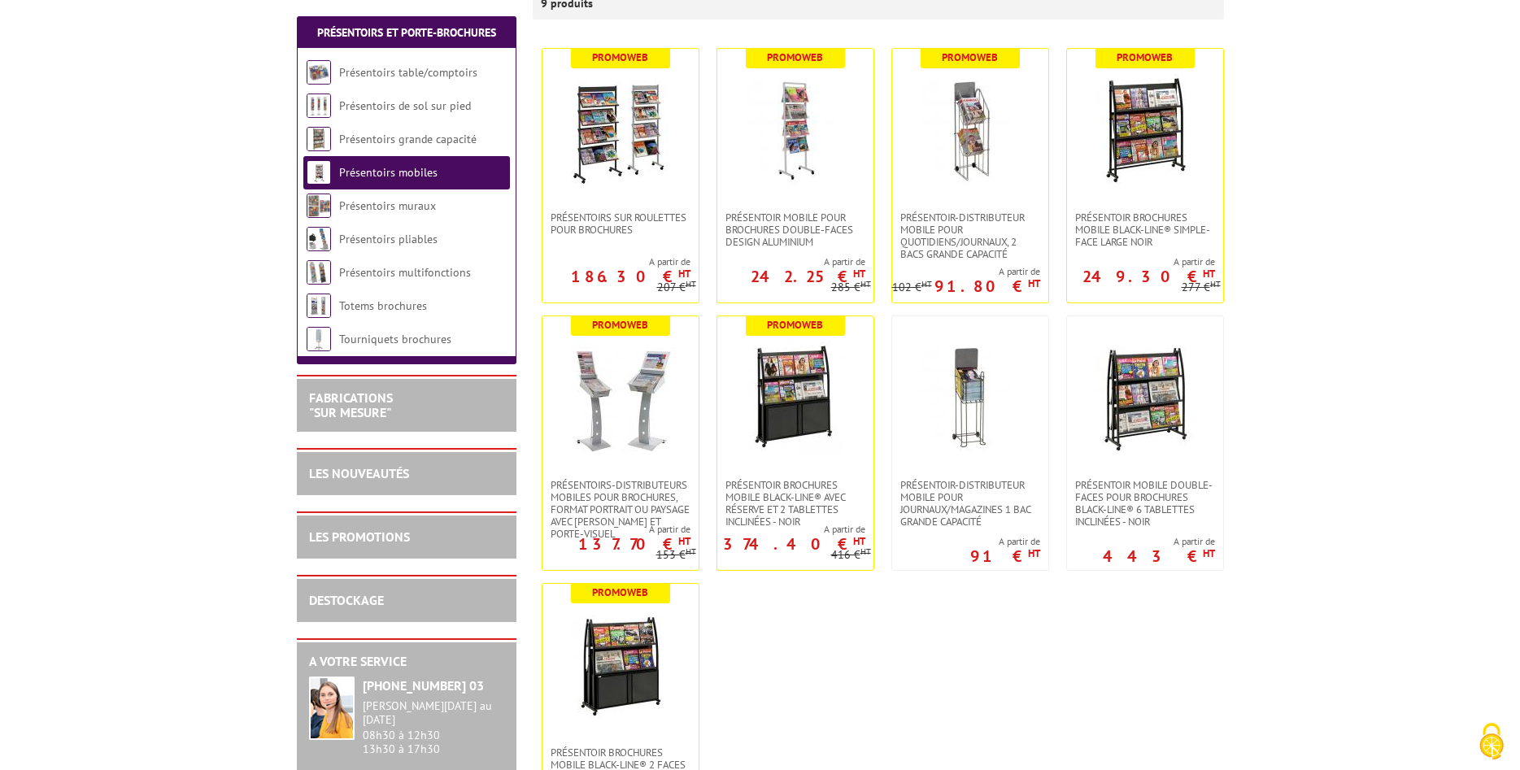
scroll to position [332, 0]
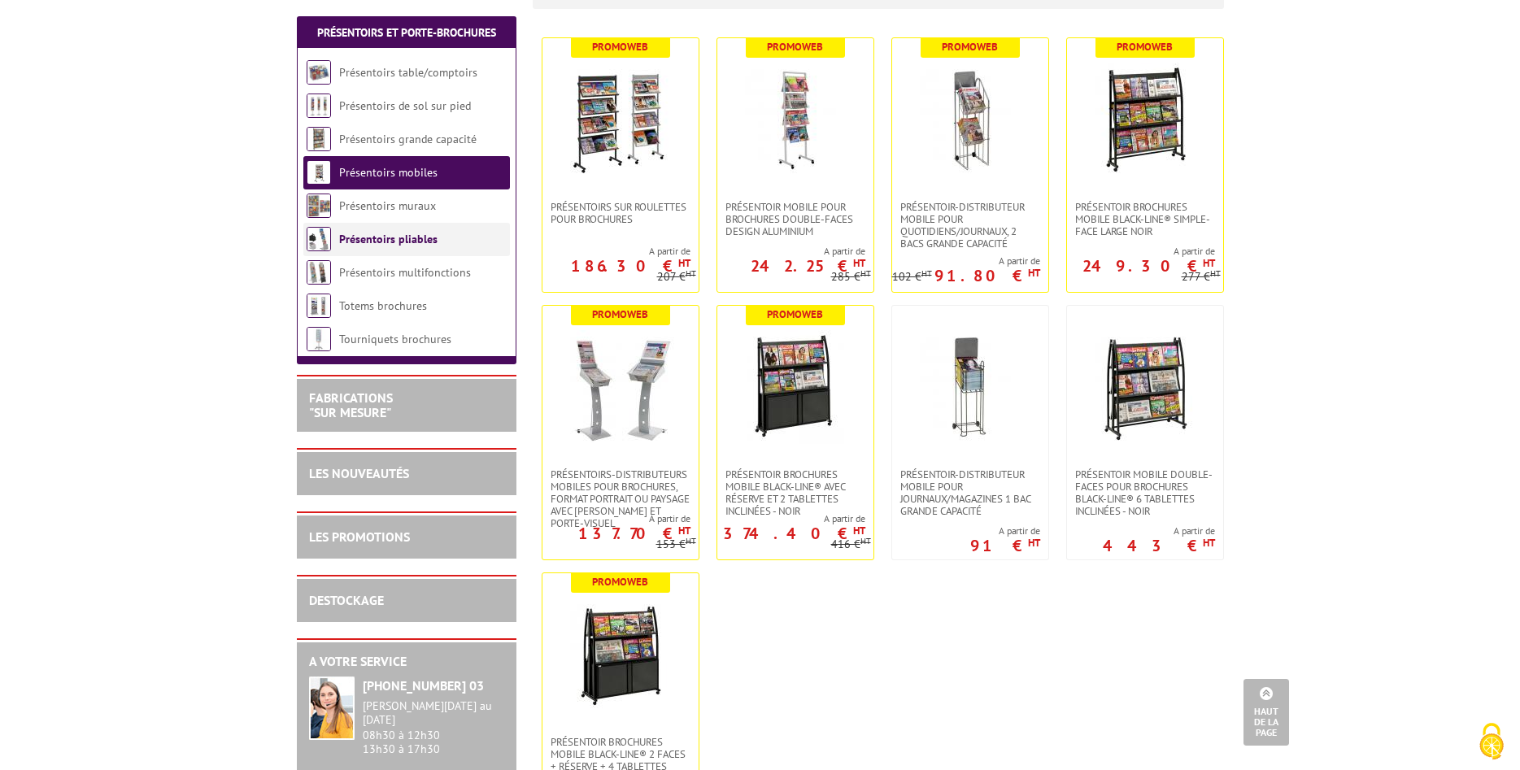
click at [411, 246] on link "Présentoirs pliables" at bounding box center [388, 239] width 98 height 15
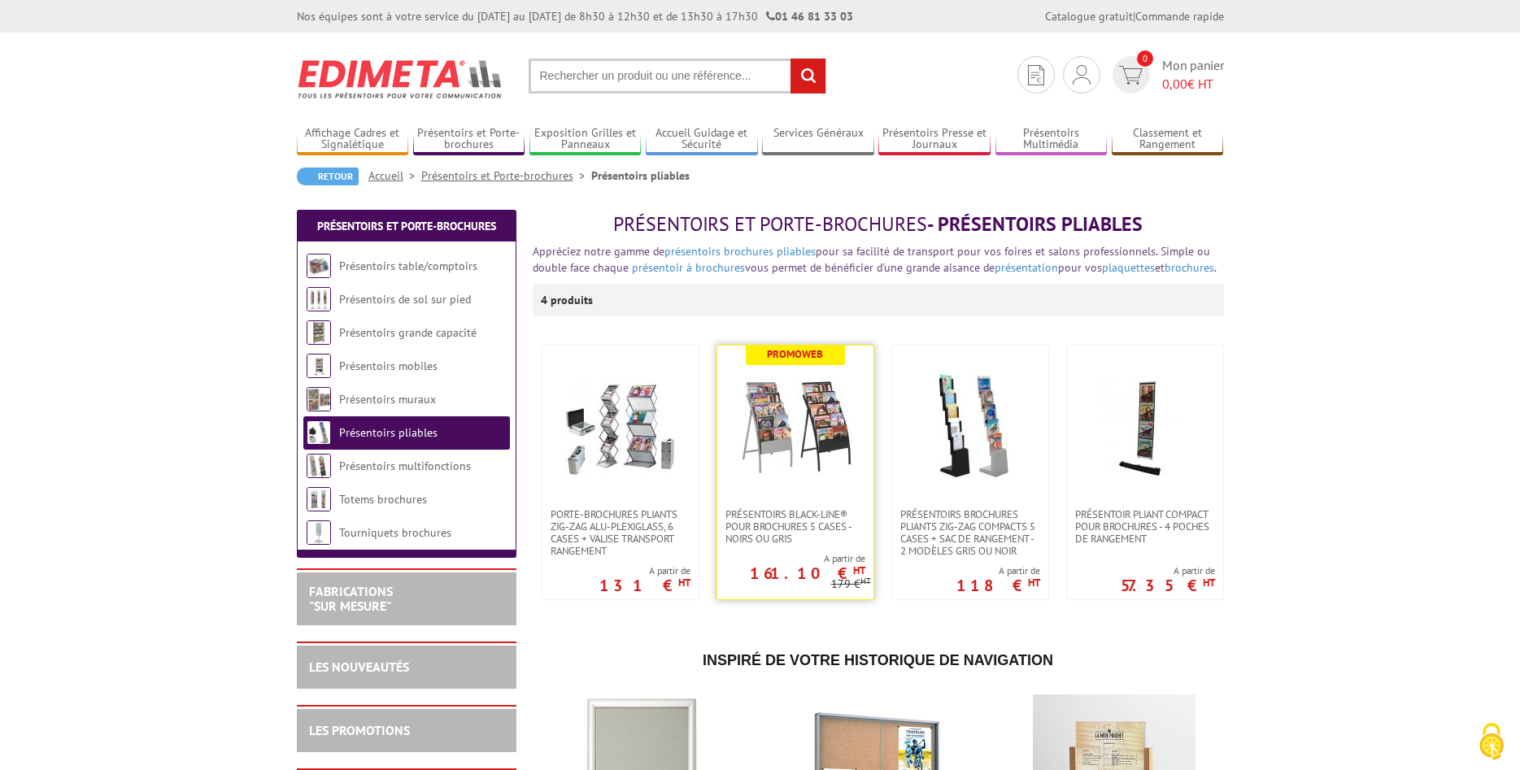
click at [759, 503] on link at bounding box center [795, 427] width 156 height 163
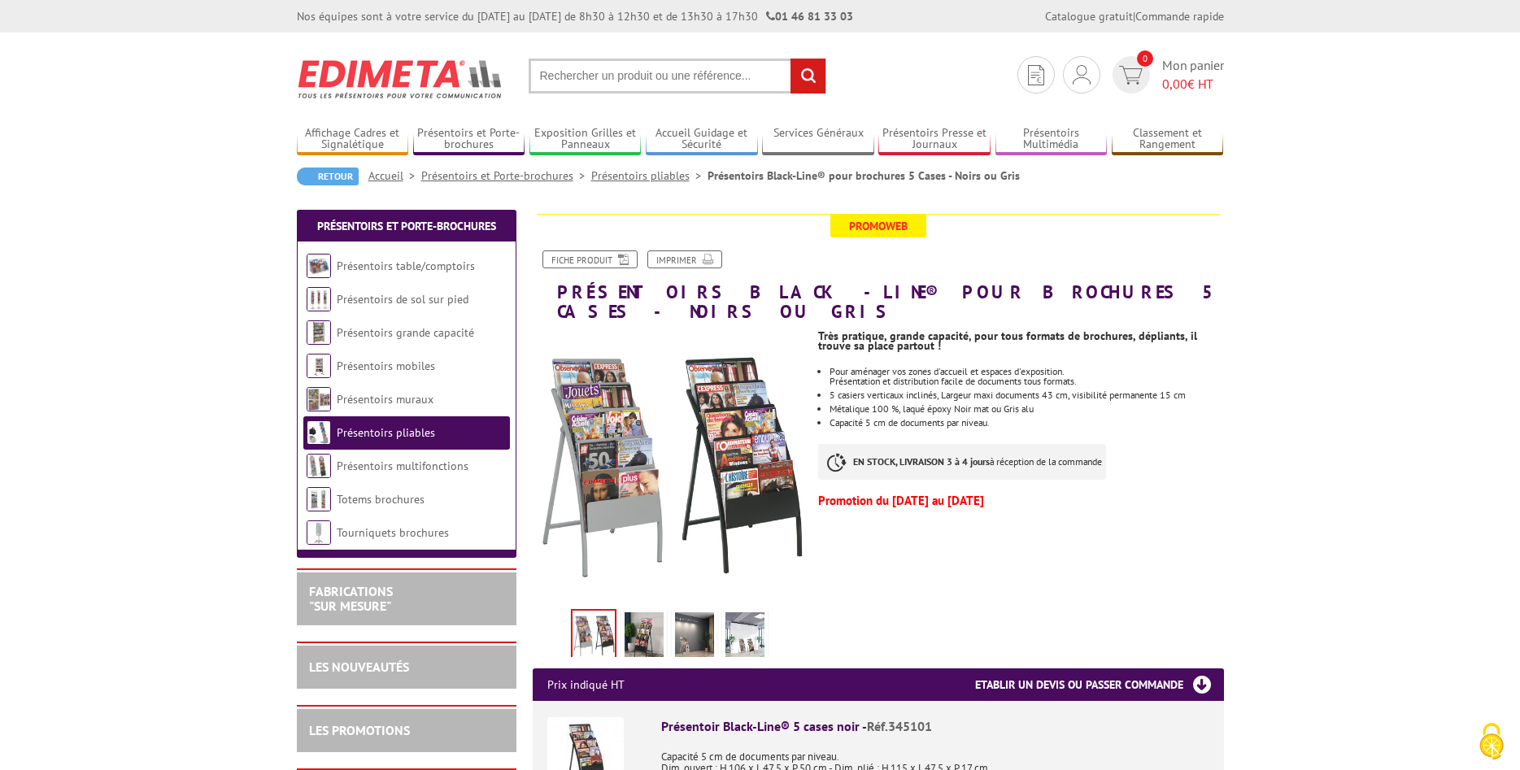
click at [685, 614] on img at bounding box center [694, 637] width 39 height 50
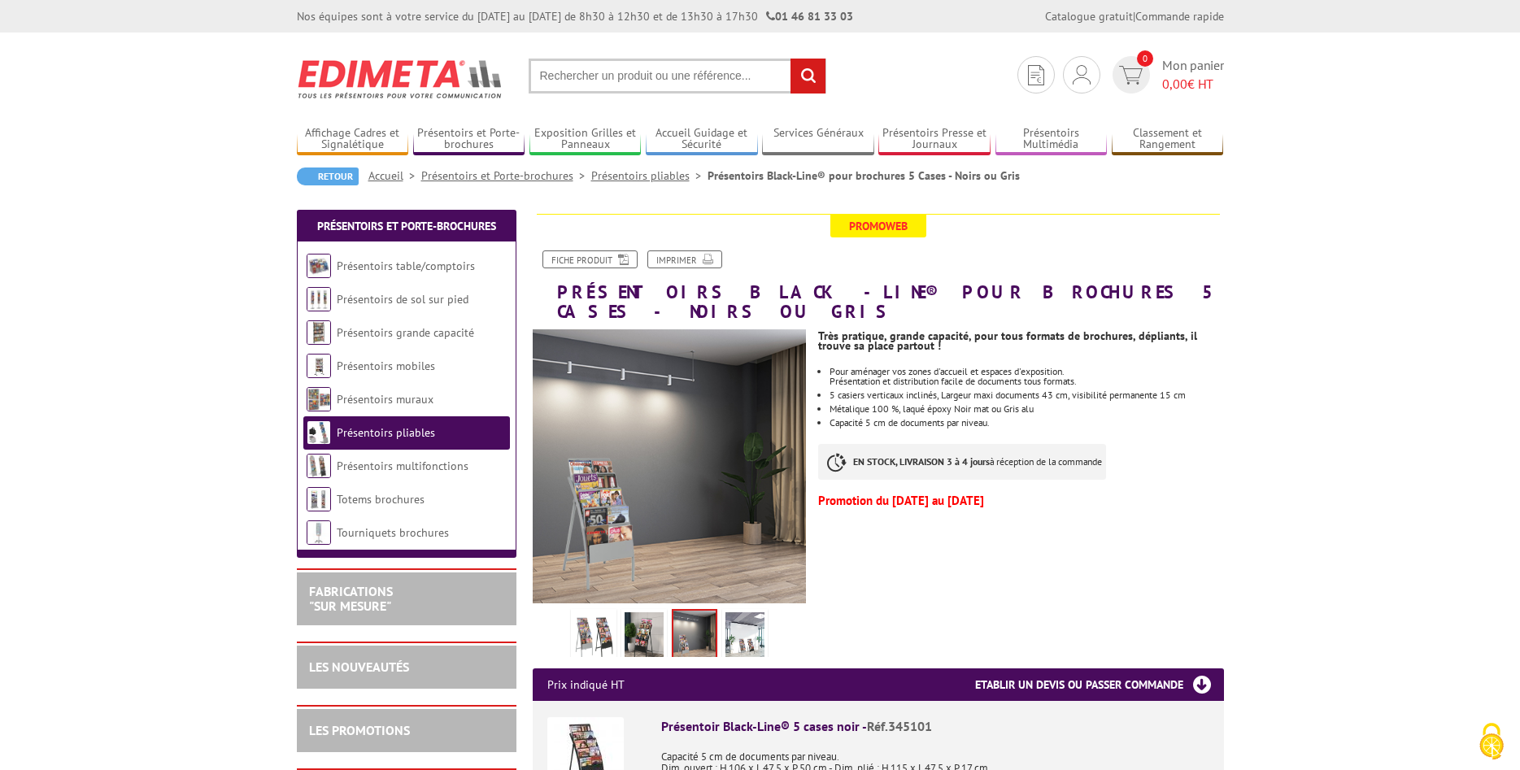
click at [734, 616] on img at bounding box center [744, 637] width 39 height 50
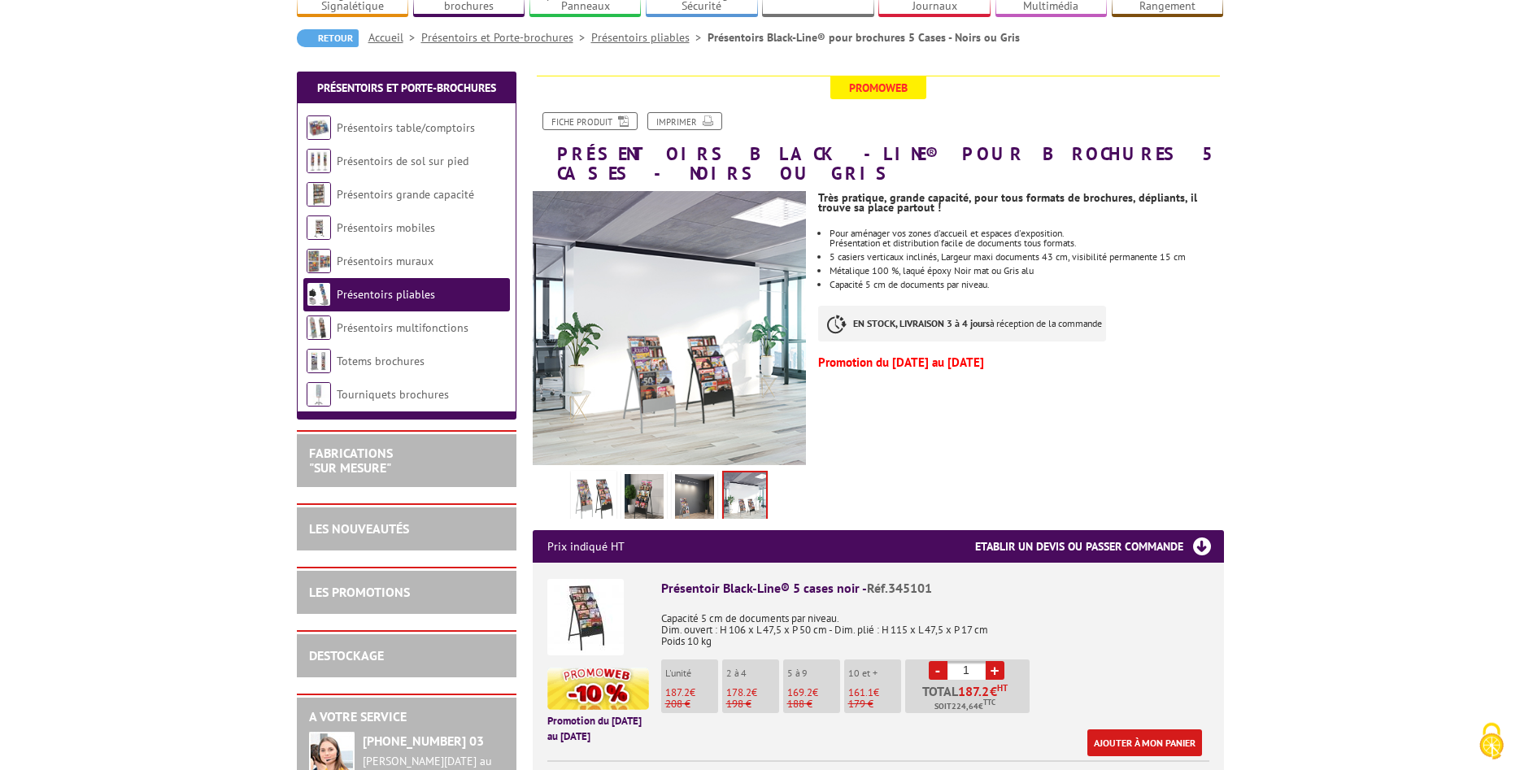
scroll to position [166, 0]
